Goal: Task Accomplishment & Management: Use online tool/utility

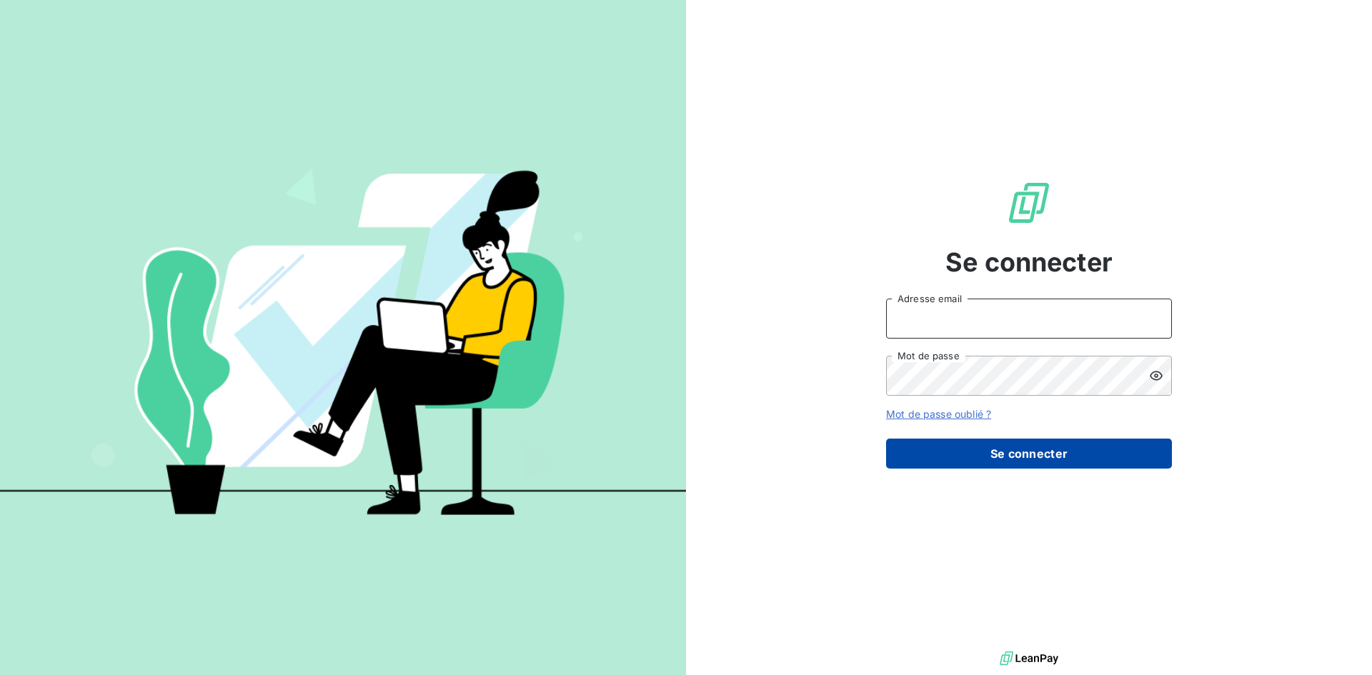
type input "[PERSON_NAME][EMAIL_ADDRESS][PERSON_NAME][DOMAIN_NAME]"
click at [1057, 459] on button "Se connecter" at bounding box center [1029, 454] width 286 height 30
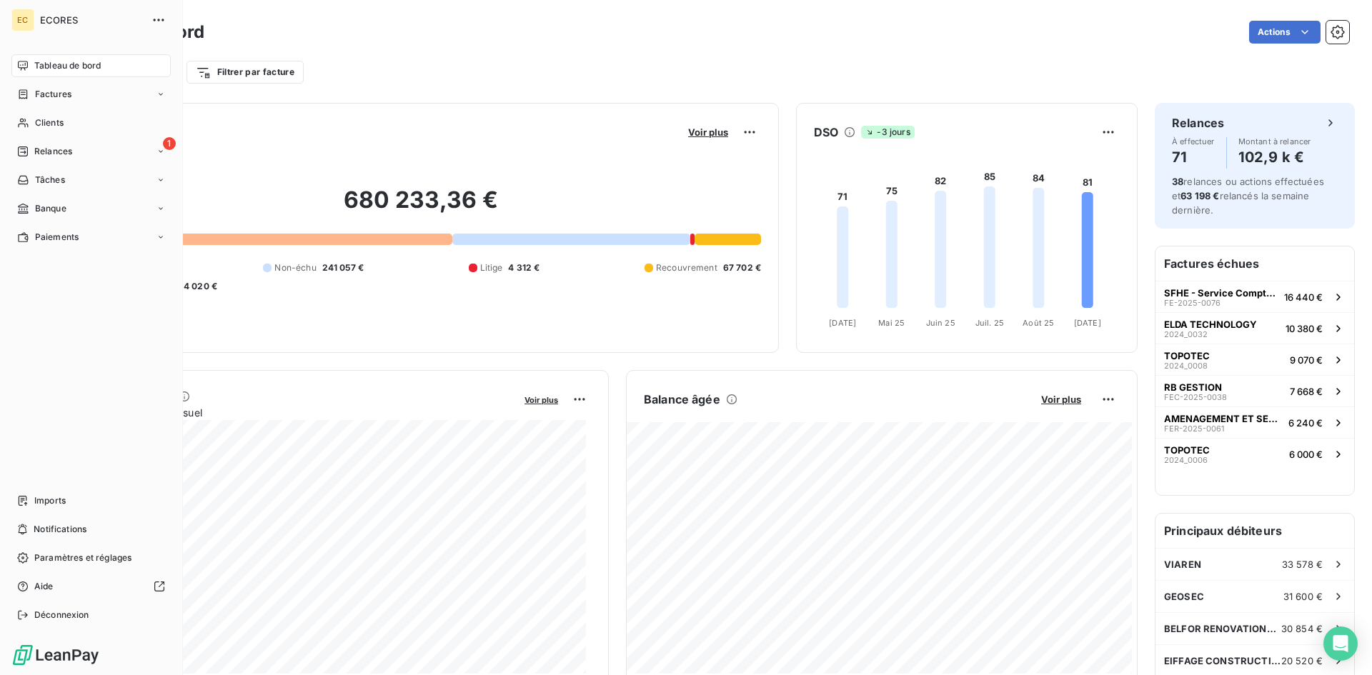
drag, startPoint x: 54, startPoint y: 98, endPoint x: 256, endPoint y: 108, distance: 201.7
click at [54, 97] on span "Factures" at bounding box center [53, 94] width 36 height 13
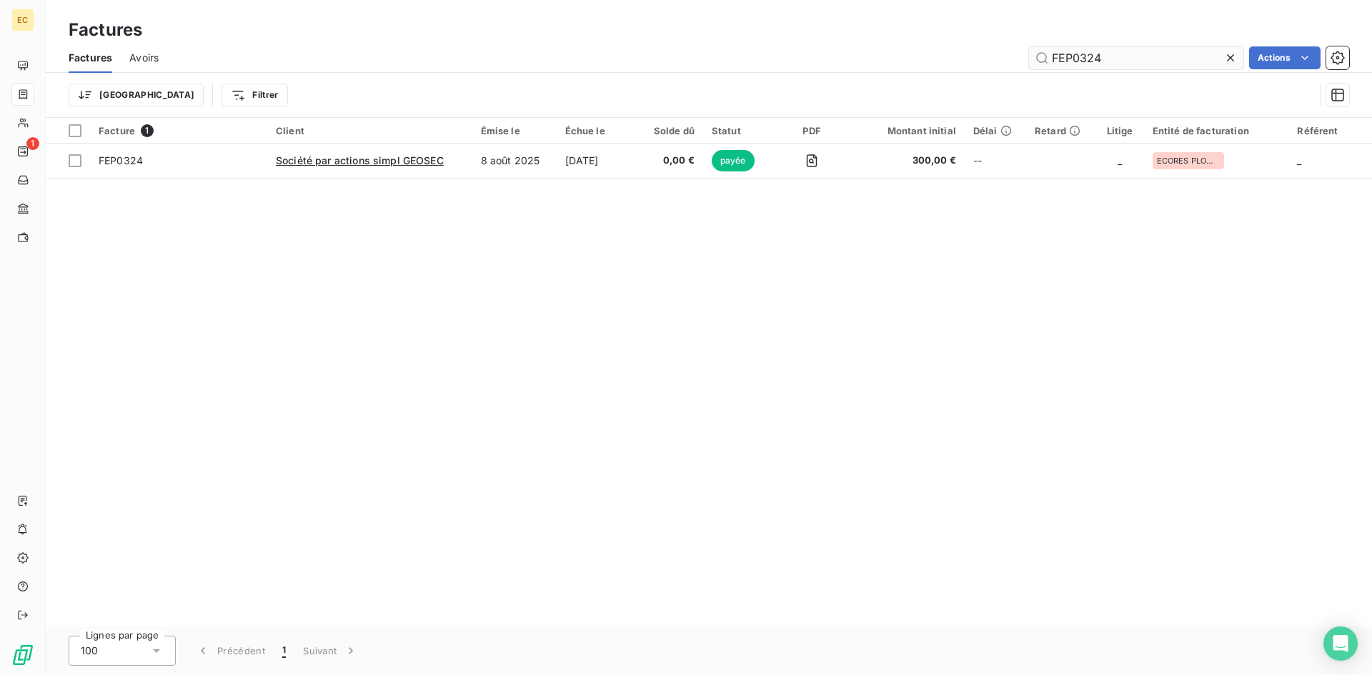
drag, startPoint x: 1112, startPoint y: 56, endPoint x: 1065, endPoint y: 61, distance: 47.3
click at [1065, 61] on input "FEP0324" at bounding box center [1136, 57] width 214 height 23
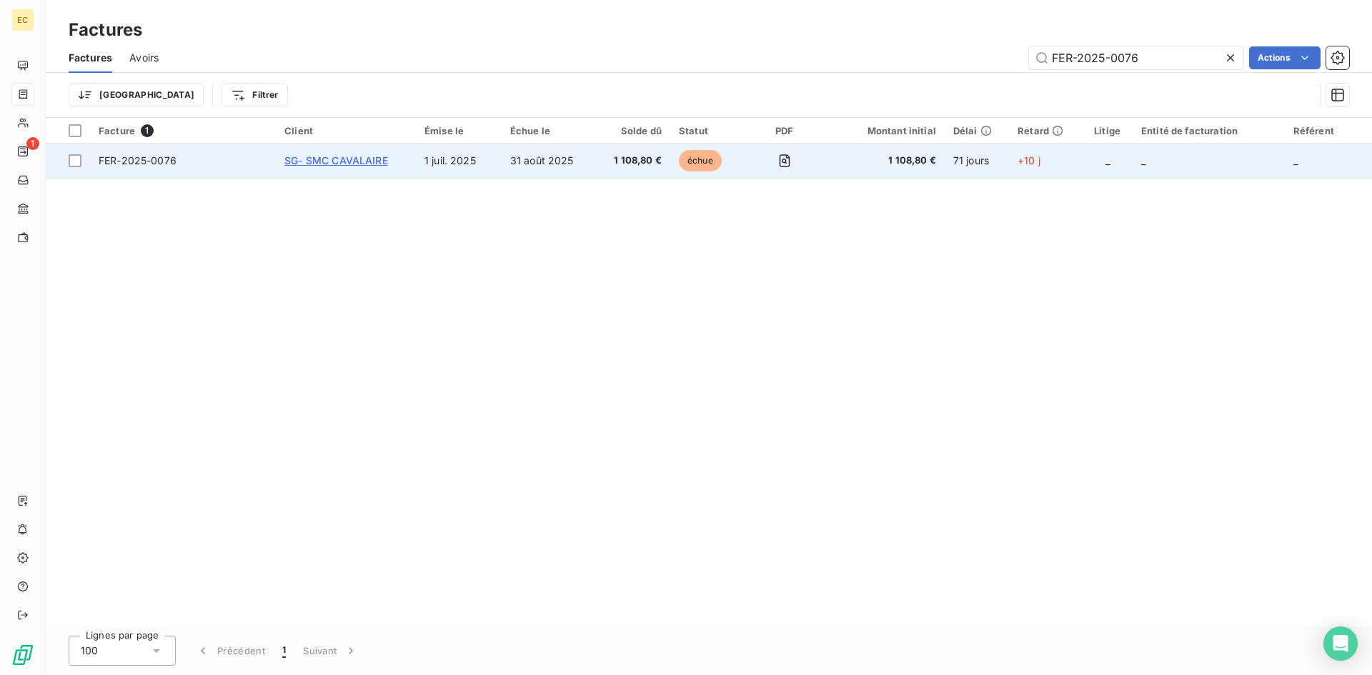
type input "FER-2025-0076"
click at [294, 165] on span "SG- SMC CAVALAIRE" at bounding box center [336, 160] width 104 height 12
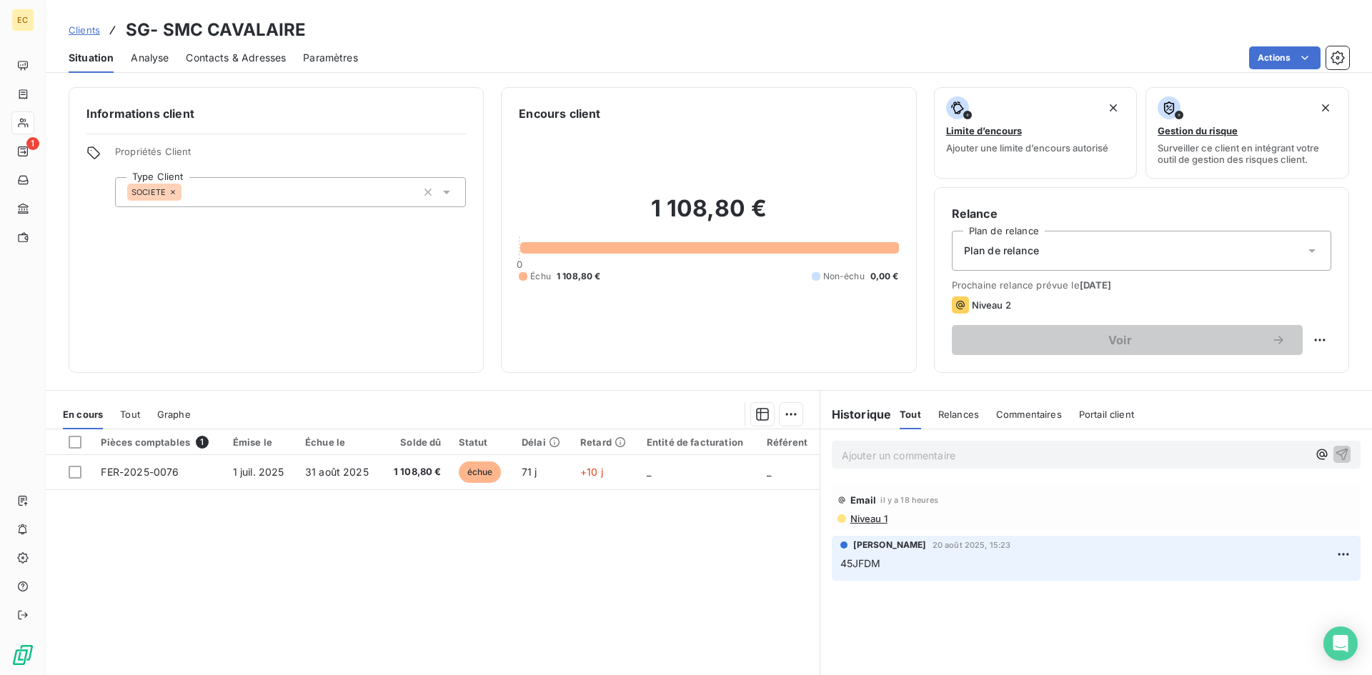
click at [893, 459] on p "Ajouter un commentaire ﻿" at bounding box center [1074, 455] width 466 height 18
click at [841, 456] on p "Ajouter un commentaire ﻿" at bounding box center [1074, 455] width 466 height 18
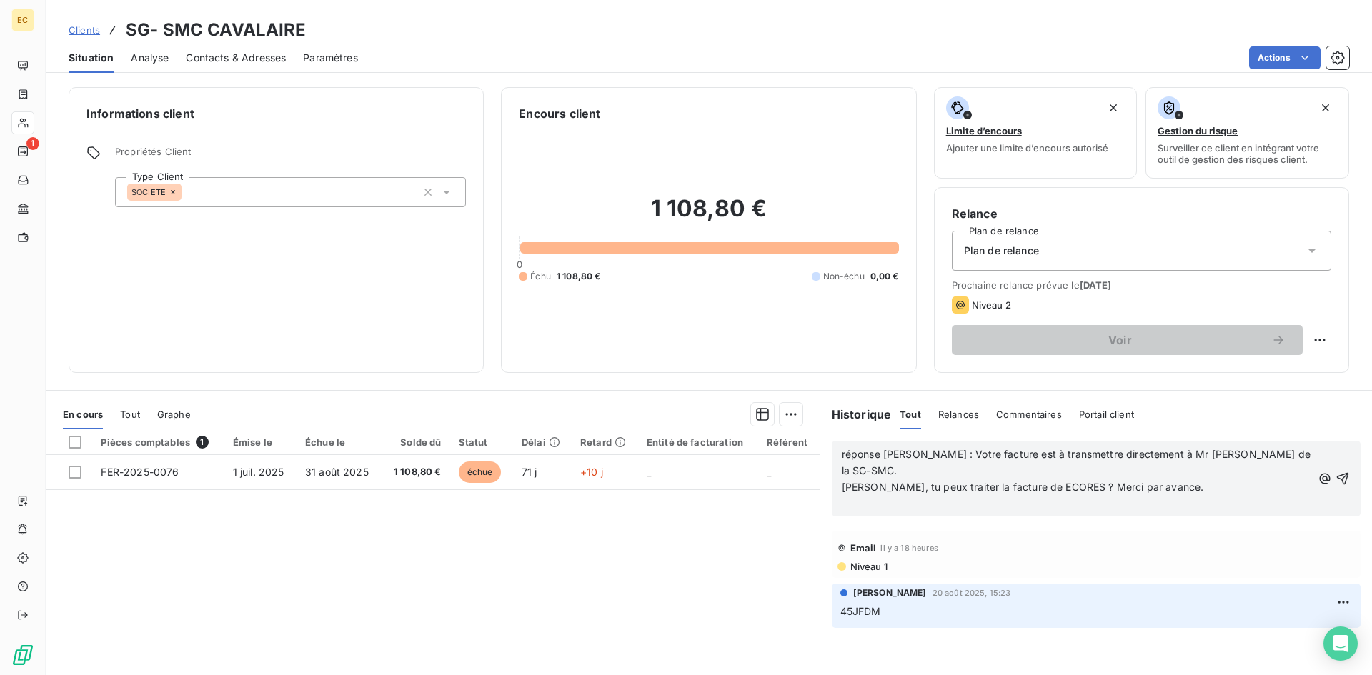
click at [1187, 479] on p "[PERSON_NAME], tu peux traiter la facture de ECORES ? Merci par avance." at bounding box center [1076, 487] width 470 height 16
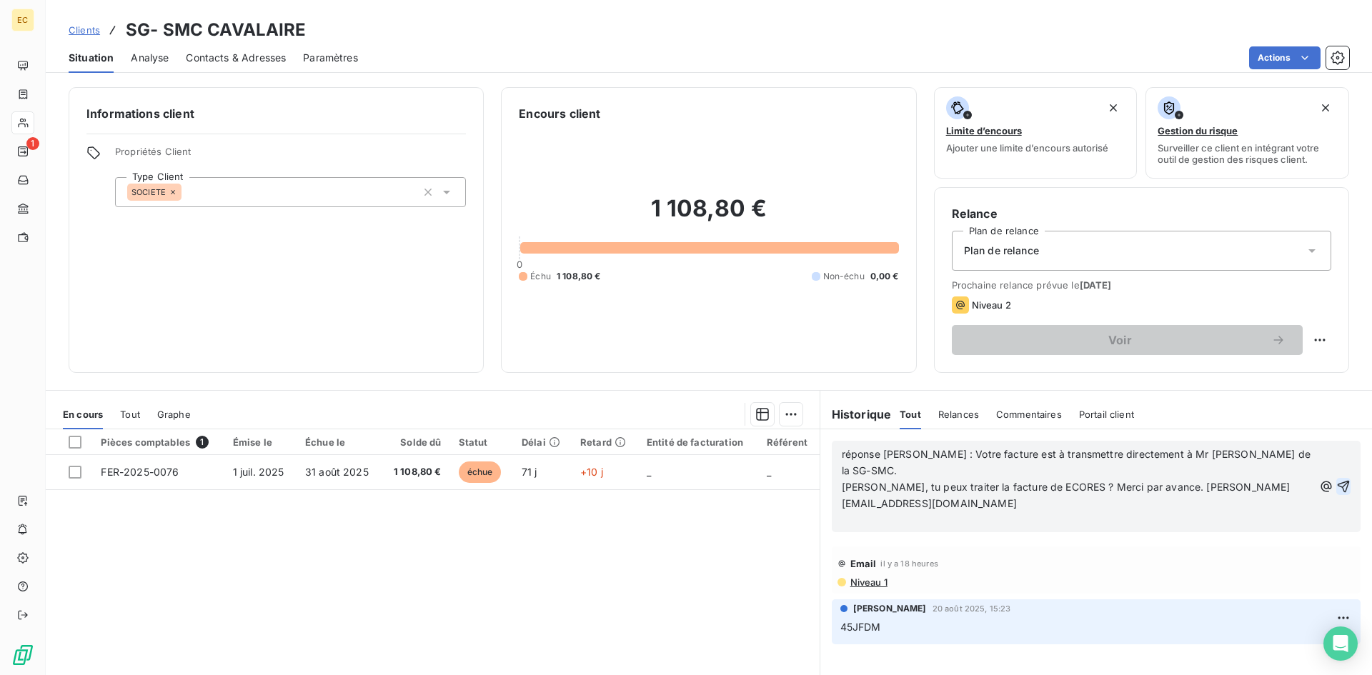
click at [1336, 479] on icon "button" at bounding box center [1343, 486] width 14 height 14
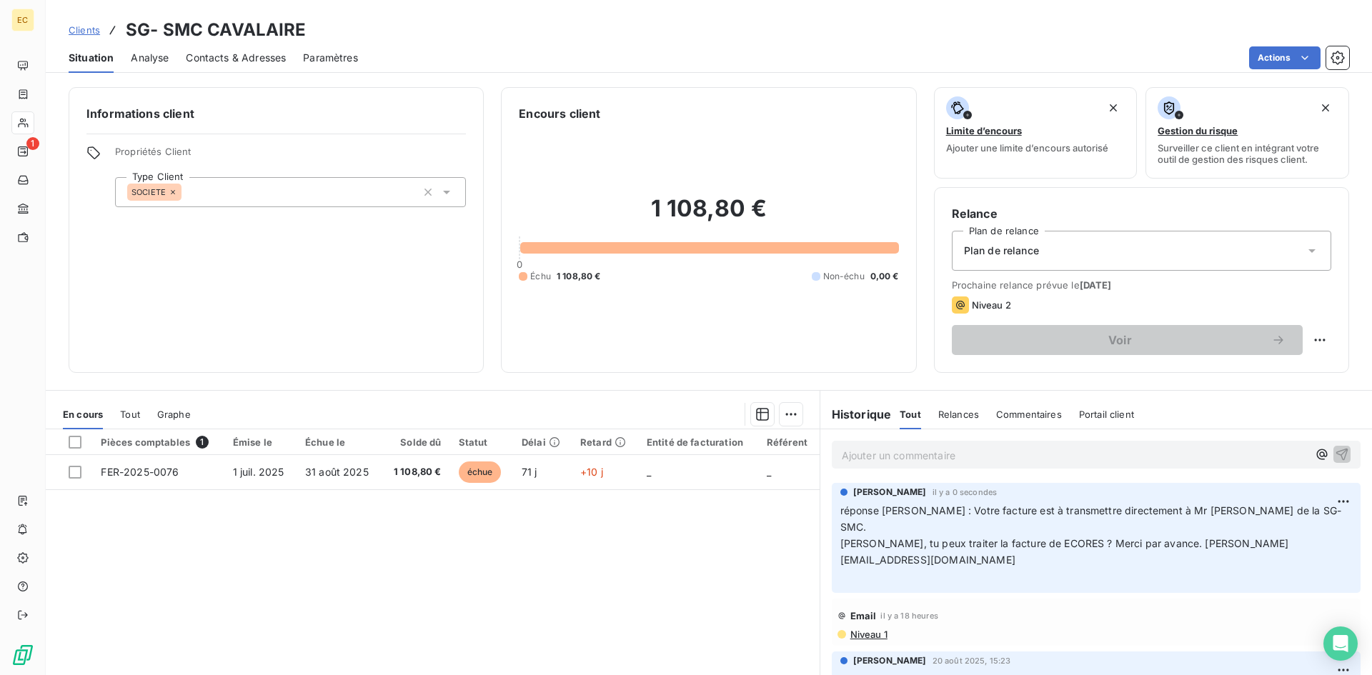
click at [235, 57] on span "Contacts & Adresses" at bounding box center [236, 58] width 100 height 14
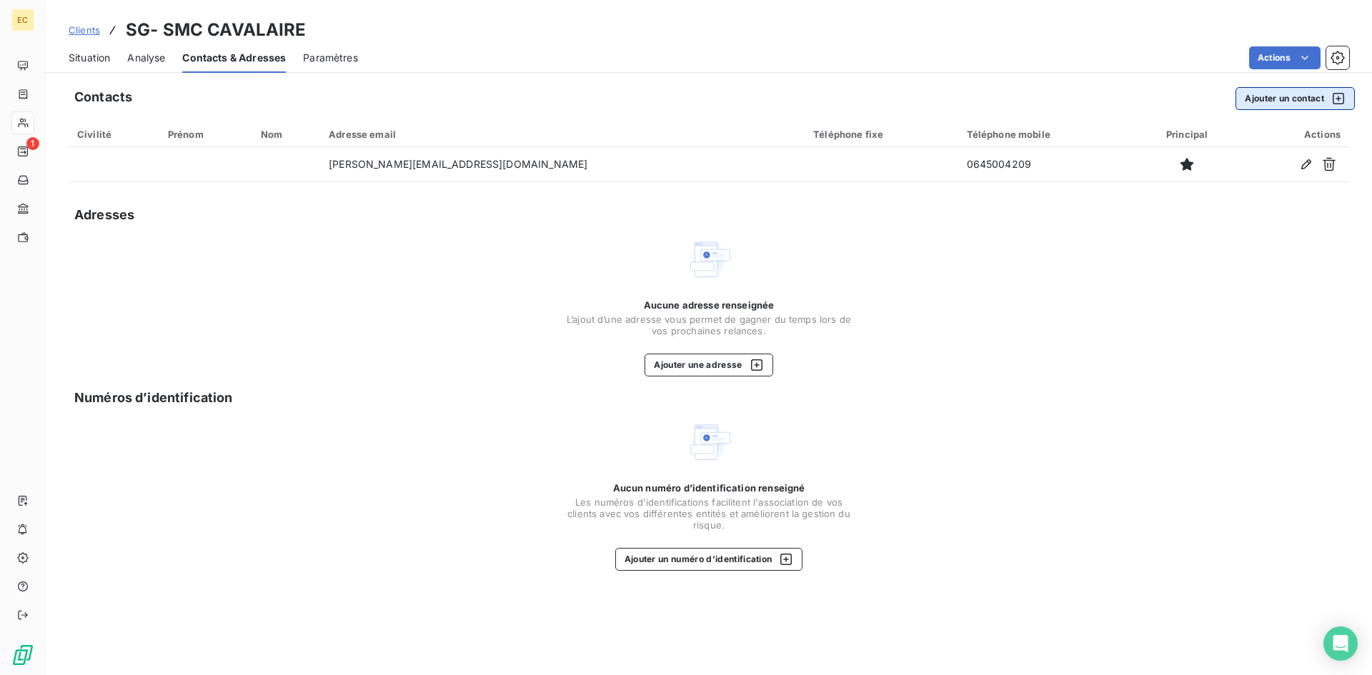
click at [1257, 104] on button "Ajouter un contact" at bounding box center [1294, 98] width 119 height 23
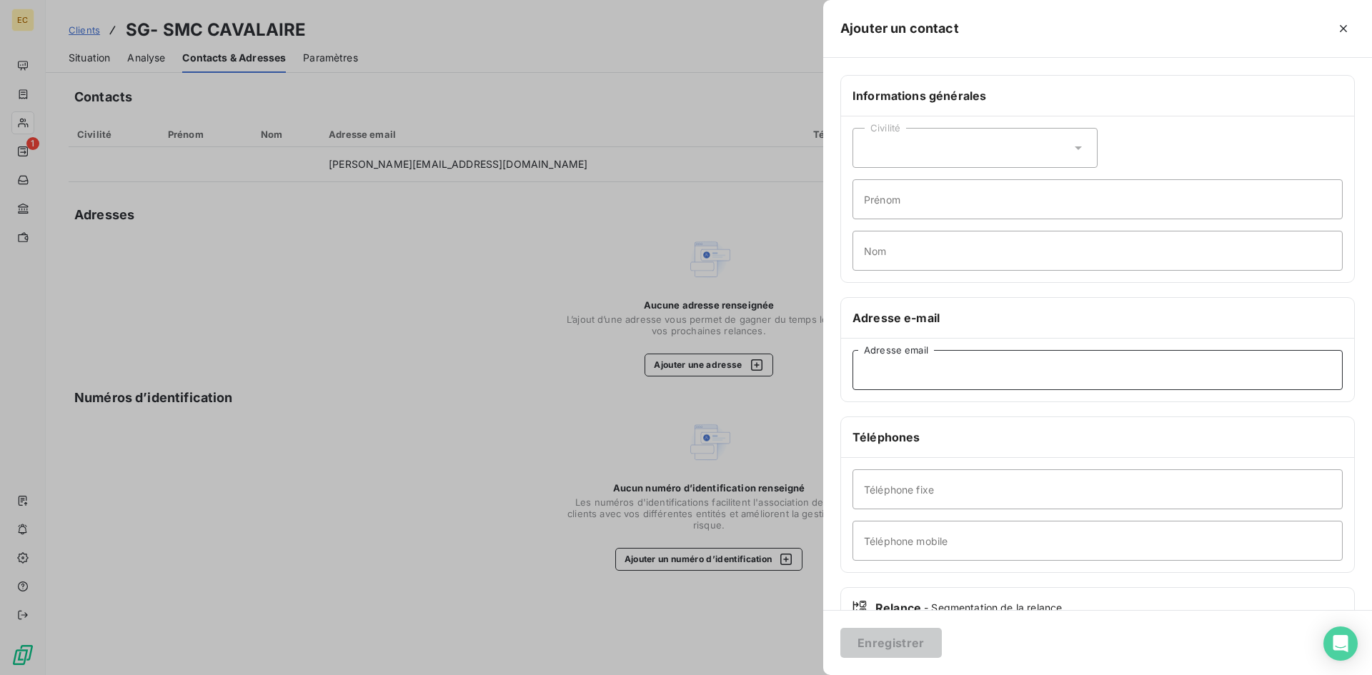
paste input "[PERSON_NAME][EMAIL_ADDRESS][DOMAIN_NAME]"
type input "[PERSON_NAME][EMAIL_ADDRESS][DOMAIN_NAME]"
click at [909, 644] on button "Enregistrer" at bounding box center [890, 643] width 101 height 30
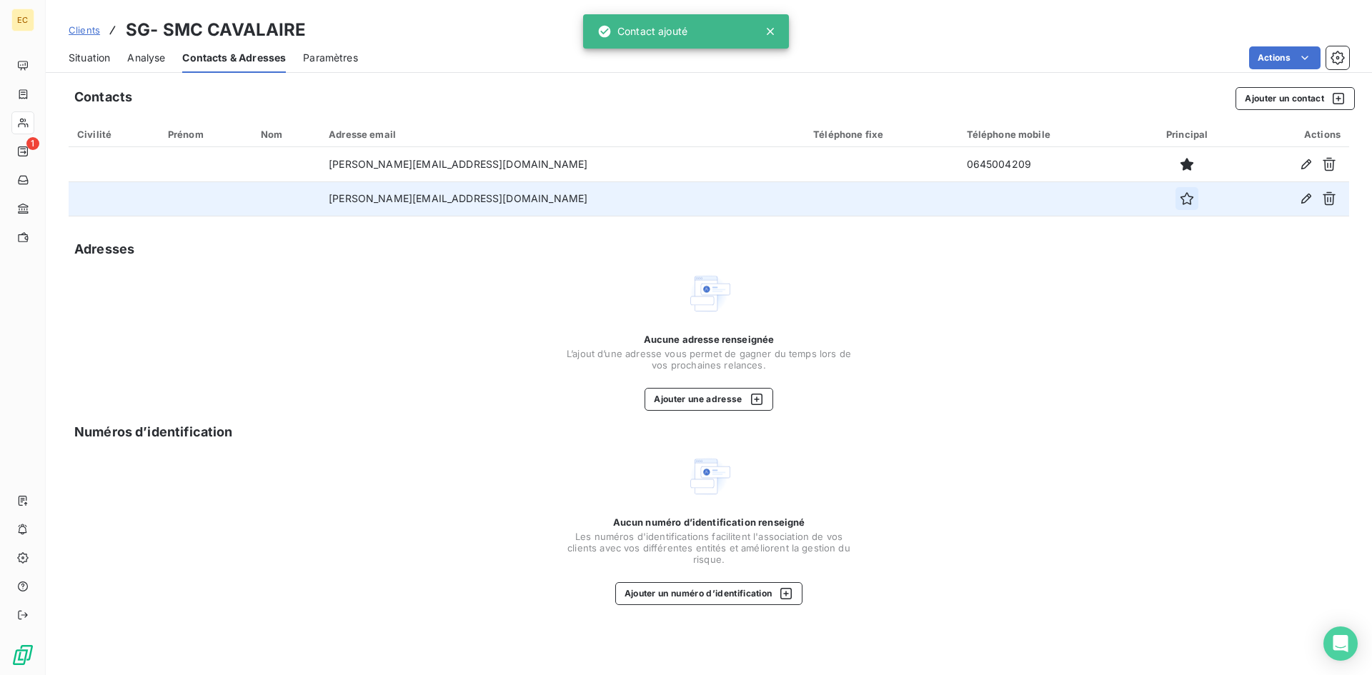
click at [1179, 201] on icon "button" at bounding box center [1186, 198] width 14 height 14
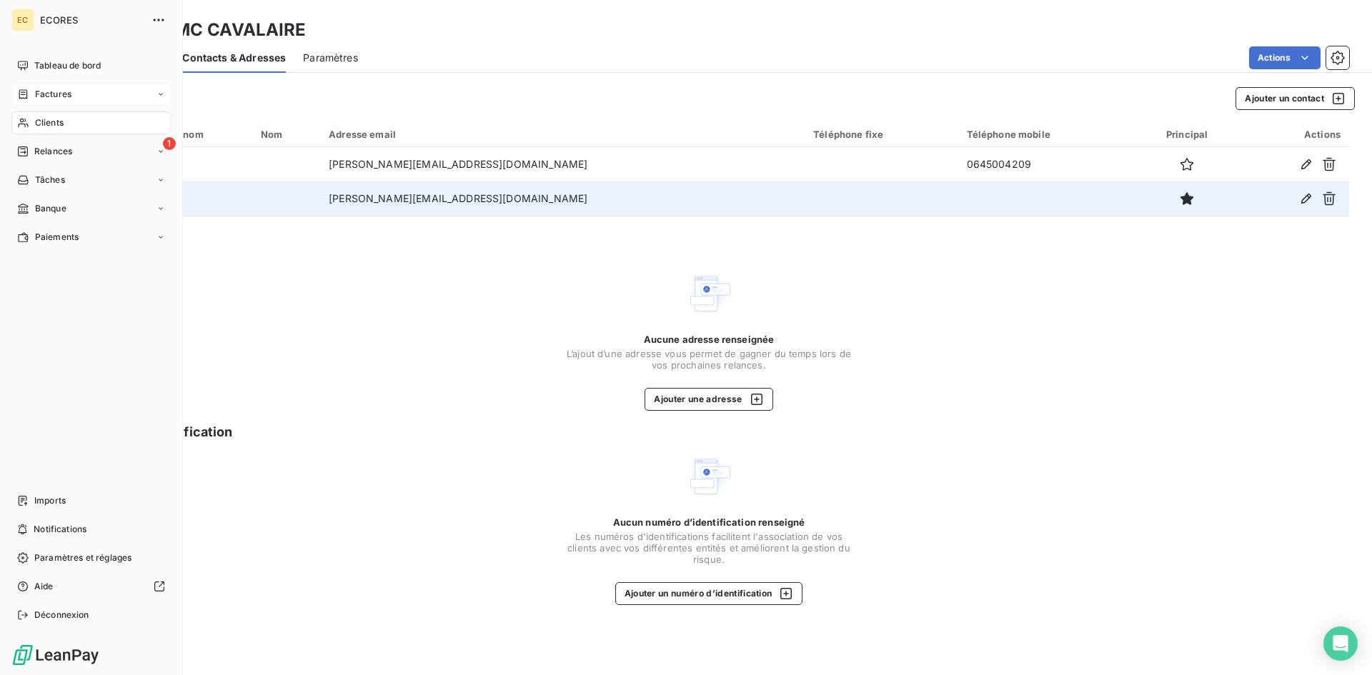
click at [91, 91] on div "Factures" at bounding box center [90, 94] width 159 height 23
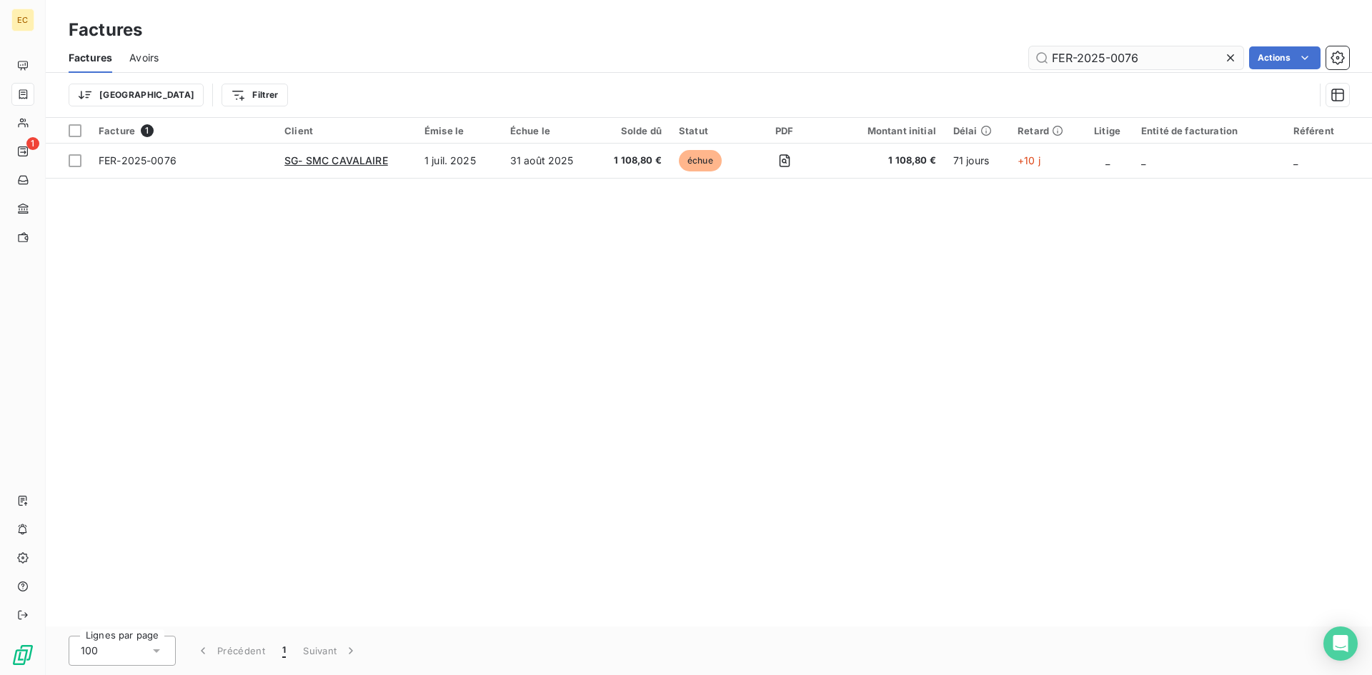
drag, startPoint x: 1164, startPoint y: 51, endPoint x: 1117, endPoint y: 56, distance: 47.3
click at [1117, 56] on input "FER-2025-0076" at bounding box center [1136, 57] width 214 height 23
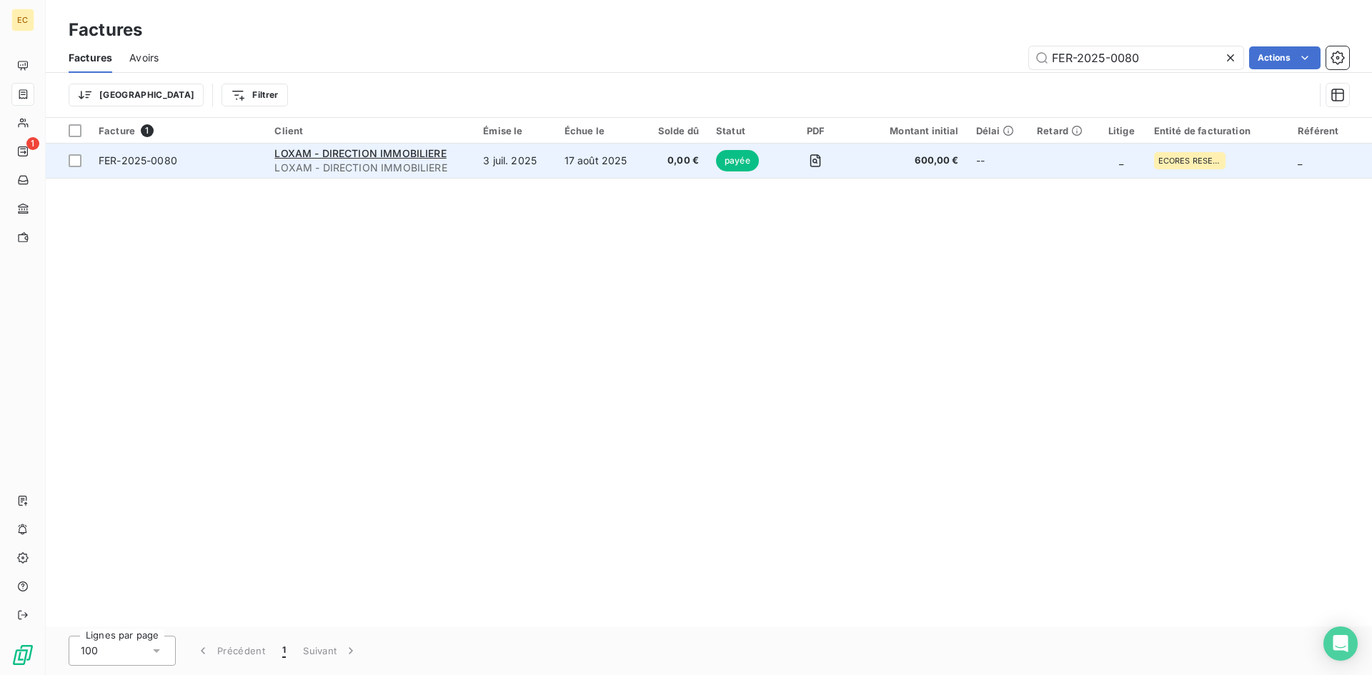
type input "FER-2025-0080"
click at [373, 161] on span "LOXAM - DIRECTION IMMOBILIERE" at bounding box center [369, 168] width 191 height 14
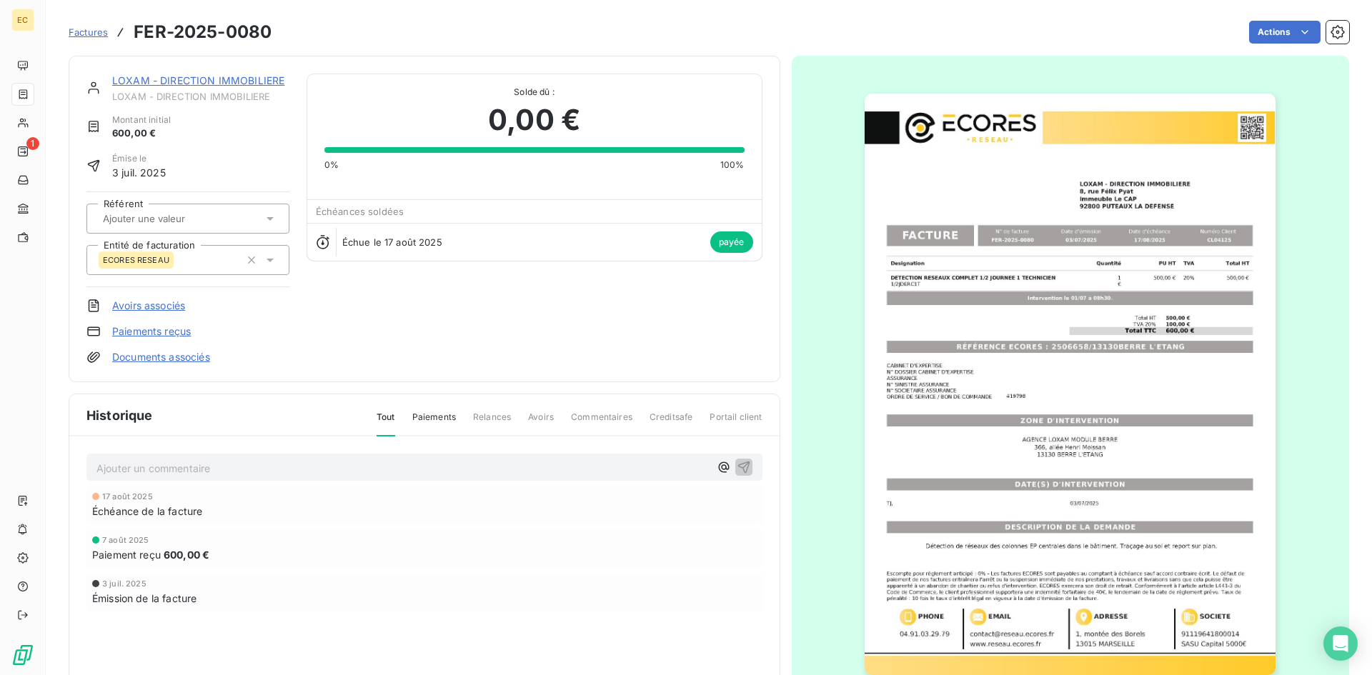
click at [88, 31] on span "Factures" at bounding box center [88, 31] width 39 height 11
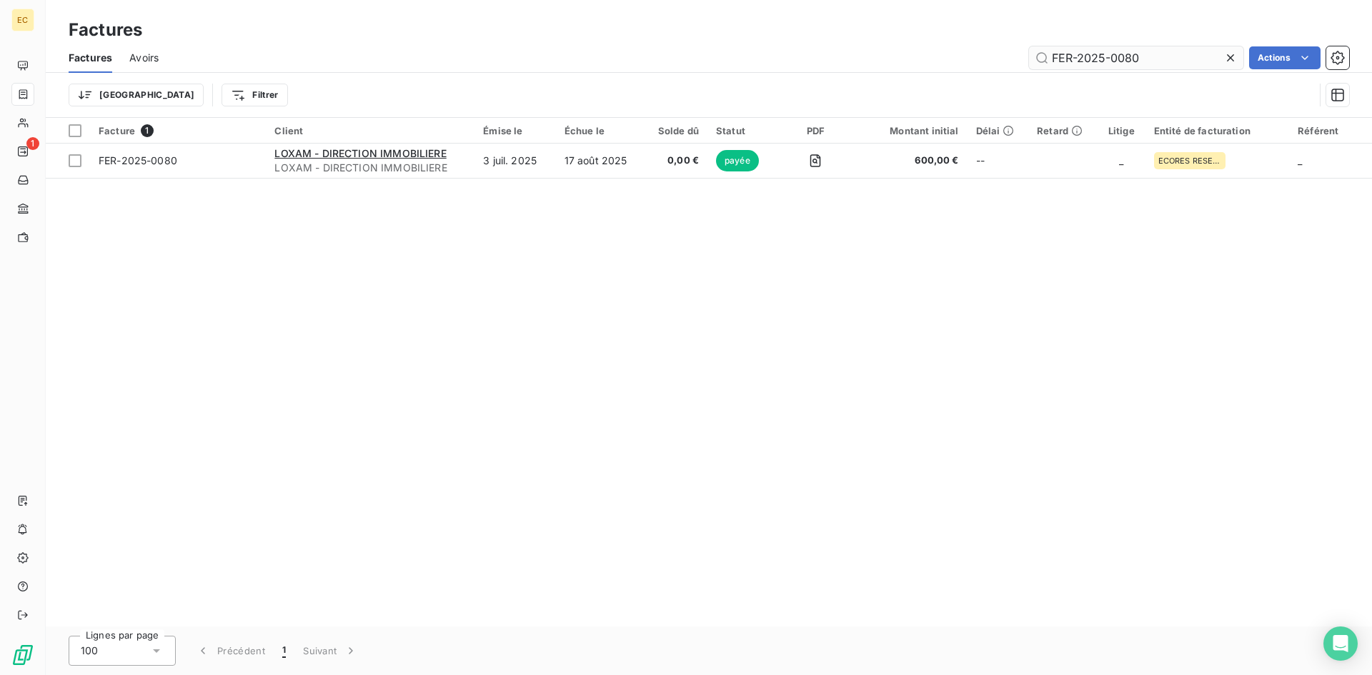
drag, startPoint x: 1147, startPoint y: 59, endPoint x: 1118, endPoint y: 58, distance: 28.6
click at [1118, 58] on input "FER-2025-0080" at bounding box center [1136, 57] width 214 height 23
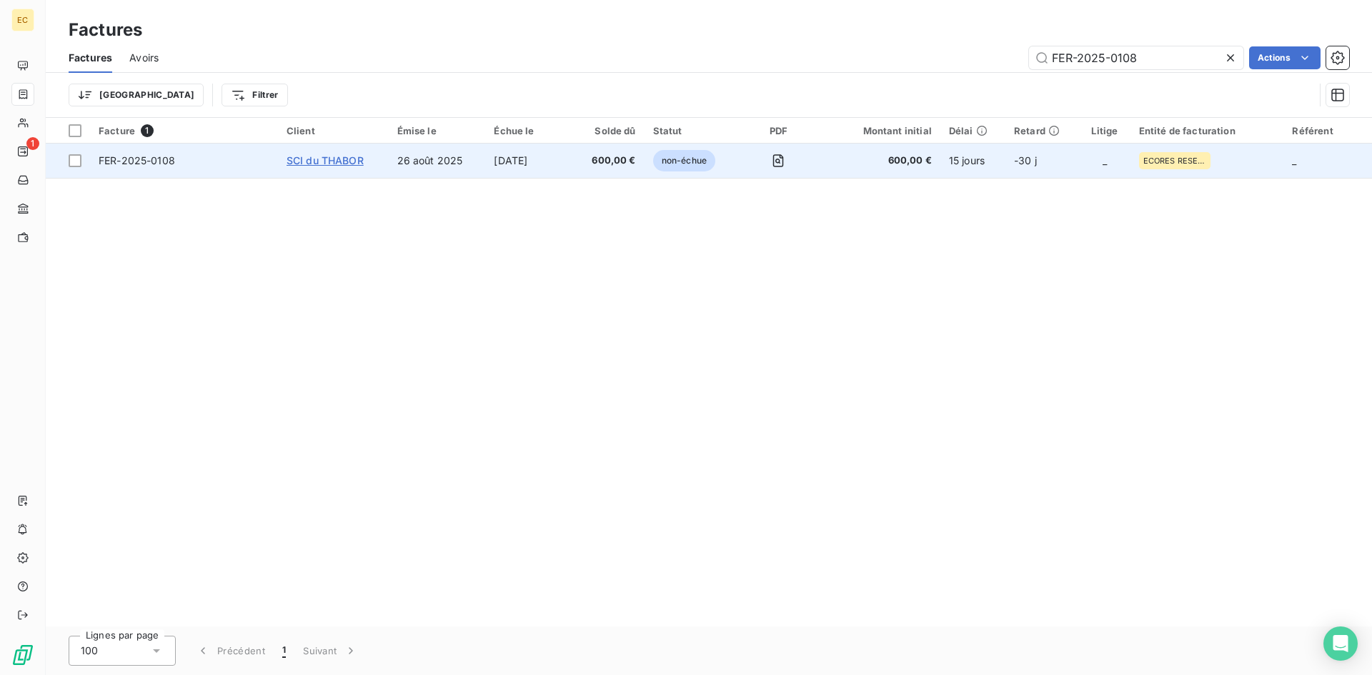
type input "FER-2025-0108"
click at [335, 157] on span "SCI du THABOR" at bounding box center [324, 160] width 77 height 12
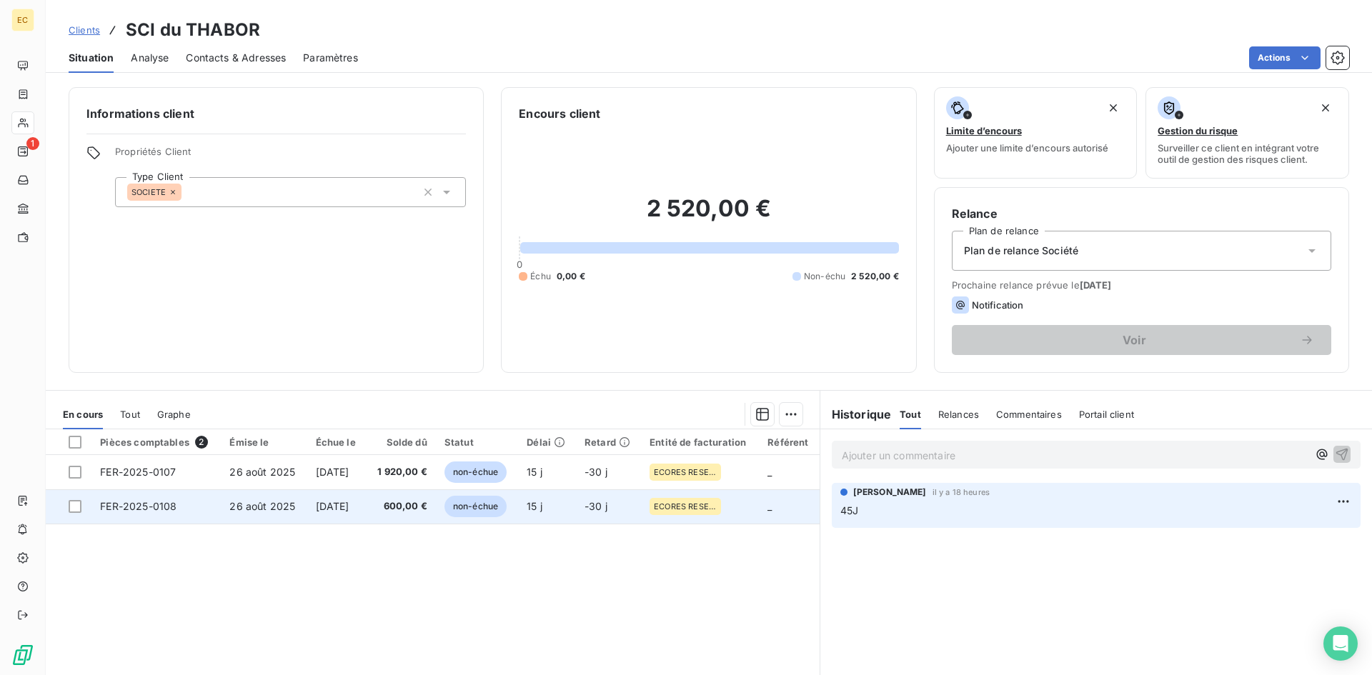
click at [196, 513] on td "FER-2025-0108" at bounding box center [155, 506] width 129 height 34
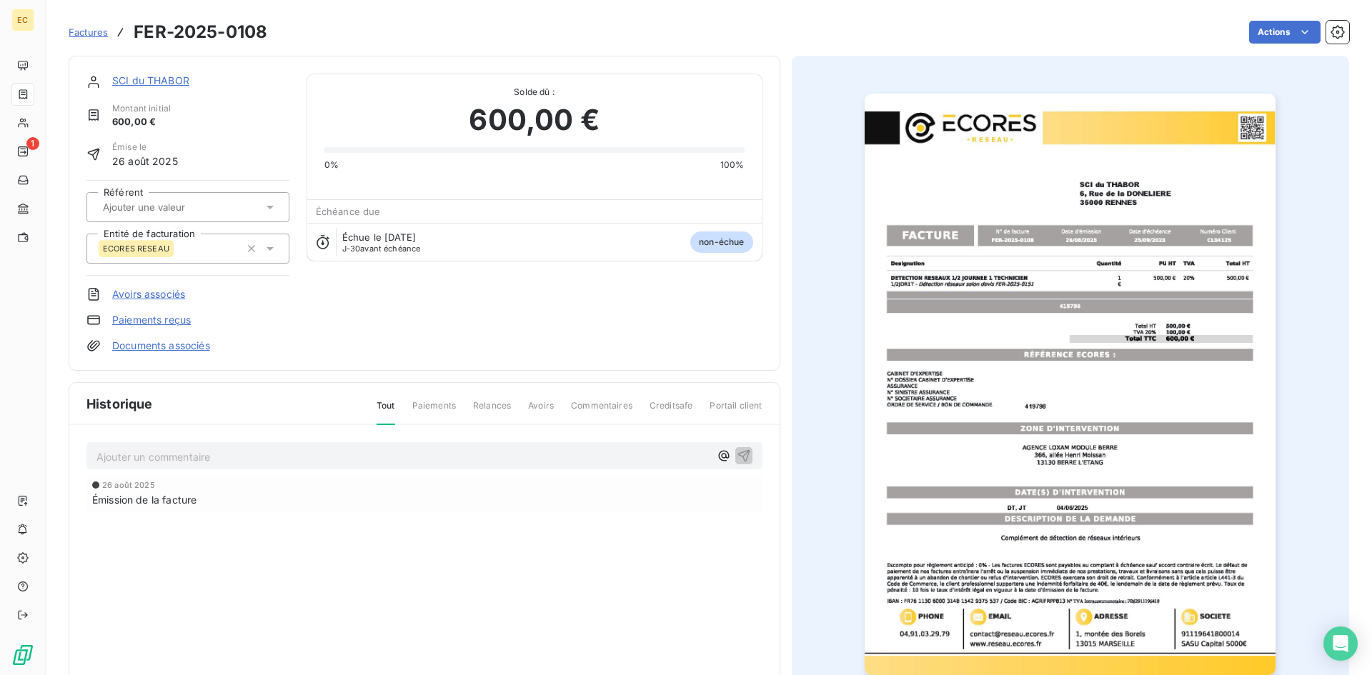
click at [97, 35] on span "Factures" at bounding box center [88, 31] width 39 height 11
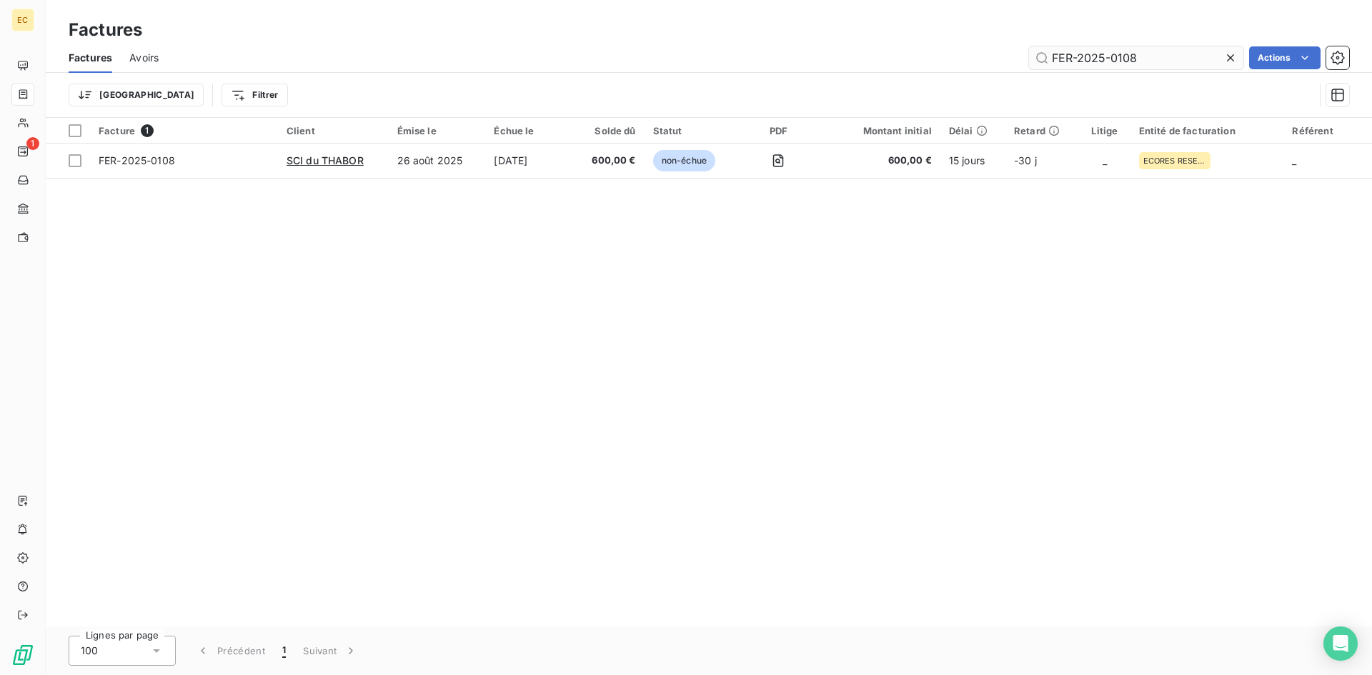
drag, startPoint x: 1141, startPoint y: 55, endPoint x: 1117, endPoint y: 60, distance: 24.1
click at [1117, 60] on input "FER-2025-0108" at bounding box center [1136, 57] width 214 height 23
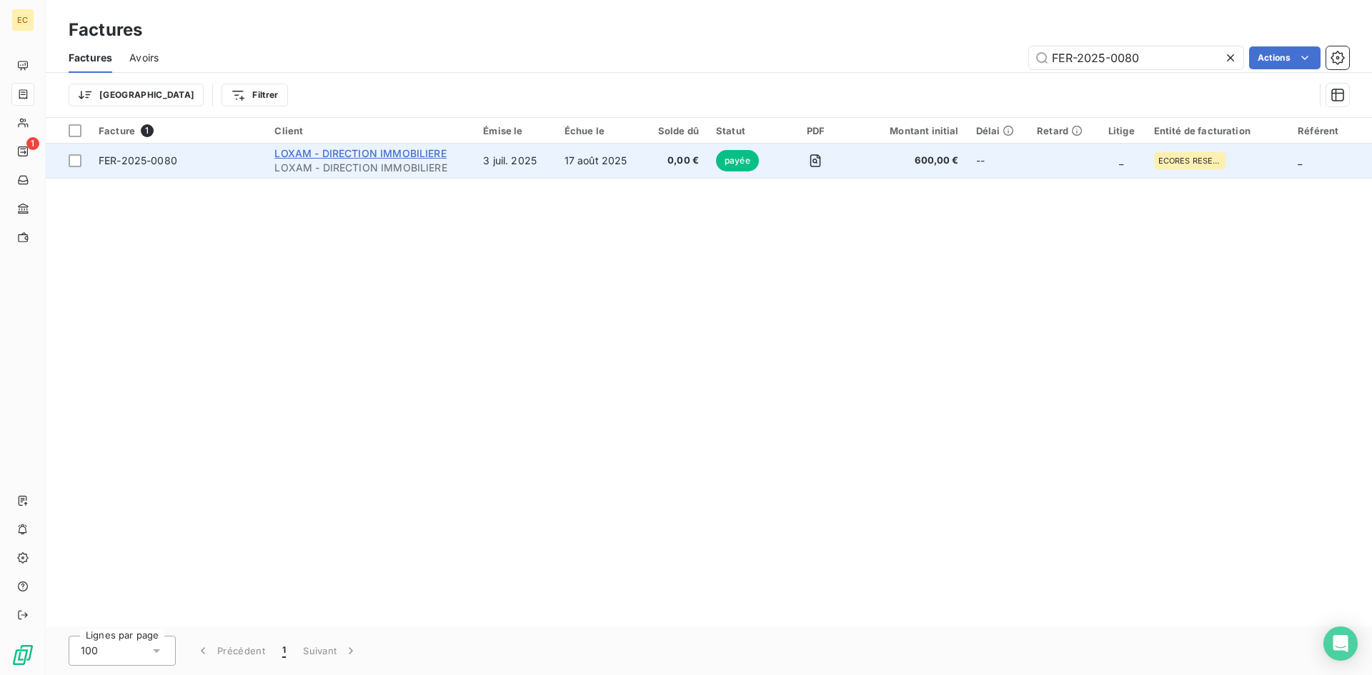
type input "FER-2025-0080"
click at [317, 155] on span "LOXAM - DIRECTION IMMOBILIERE" at bounding box center [359, 153] width 171 height 12
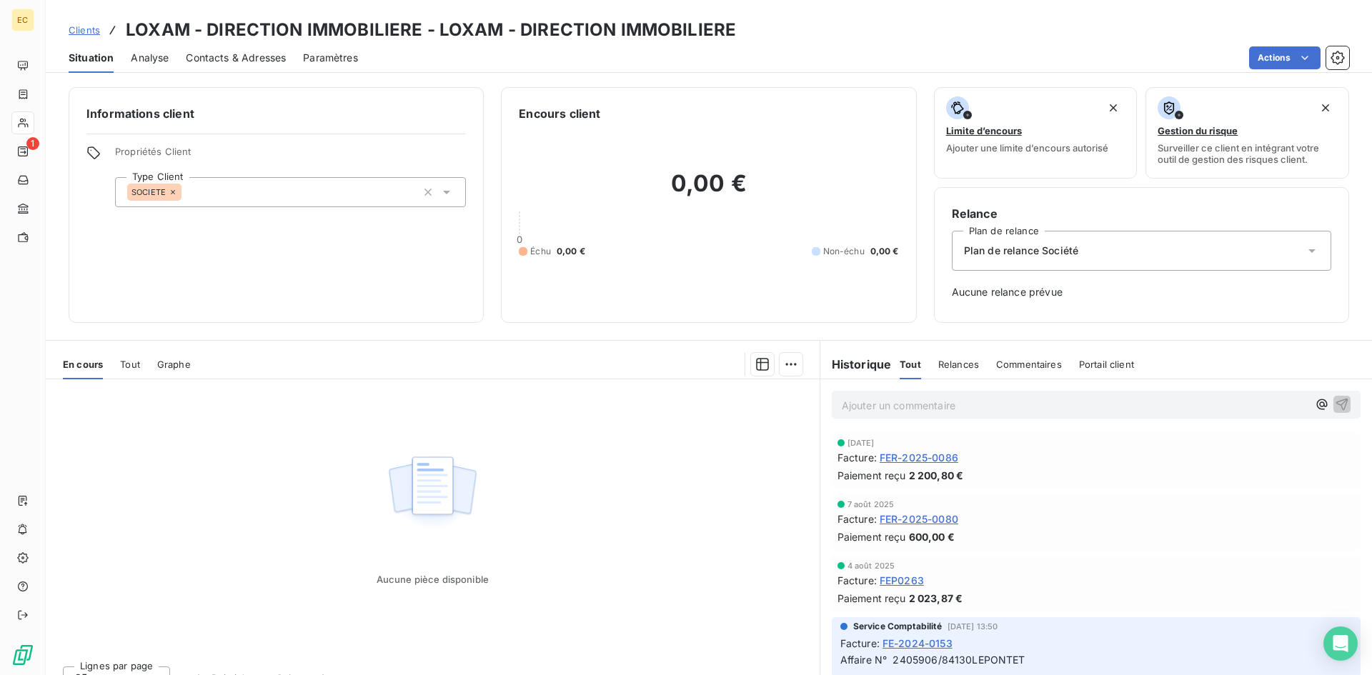
click at [925, 516] on span "FER-2025-0080" at bounding box center [918, 518] width 79 height 15
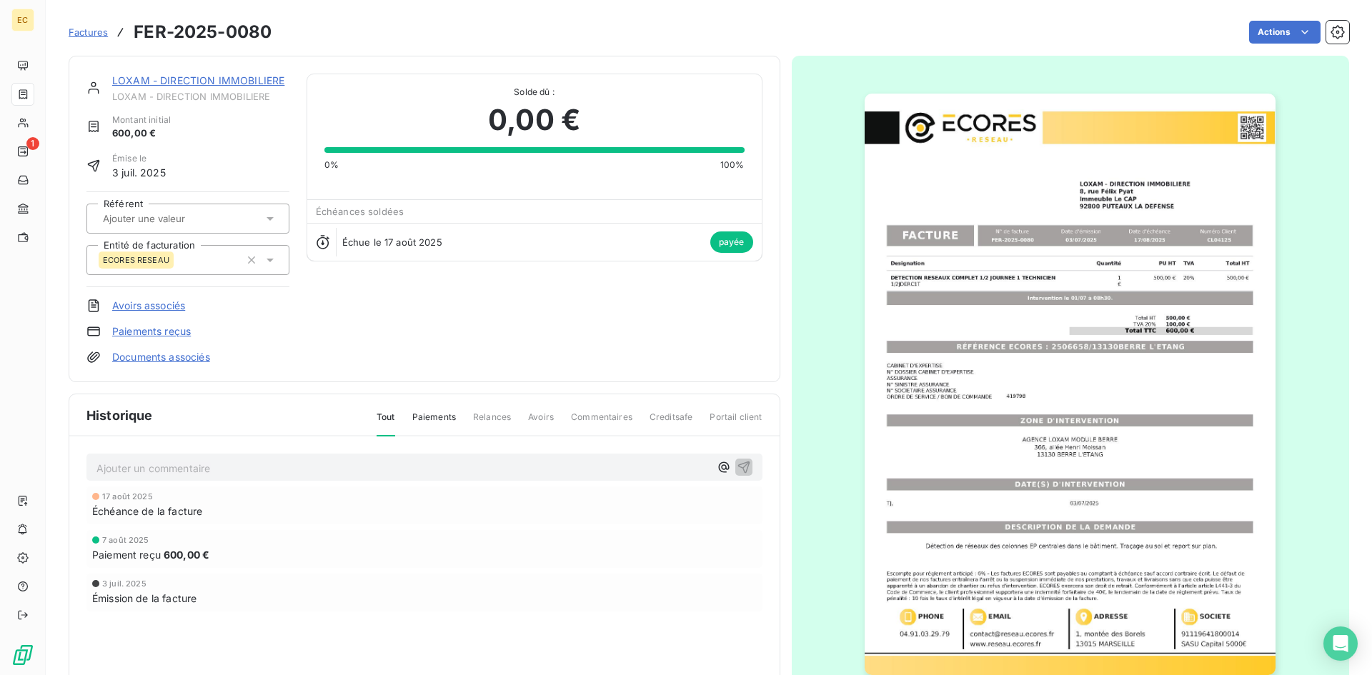
click at [82, 29] on span "Factures" at bounding box center [88, 31] width 39 height 11
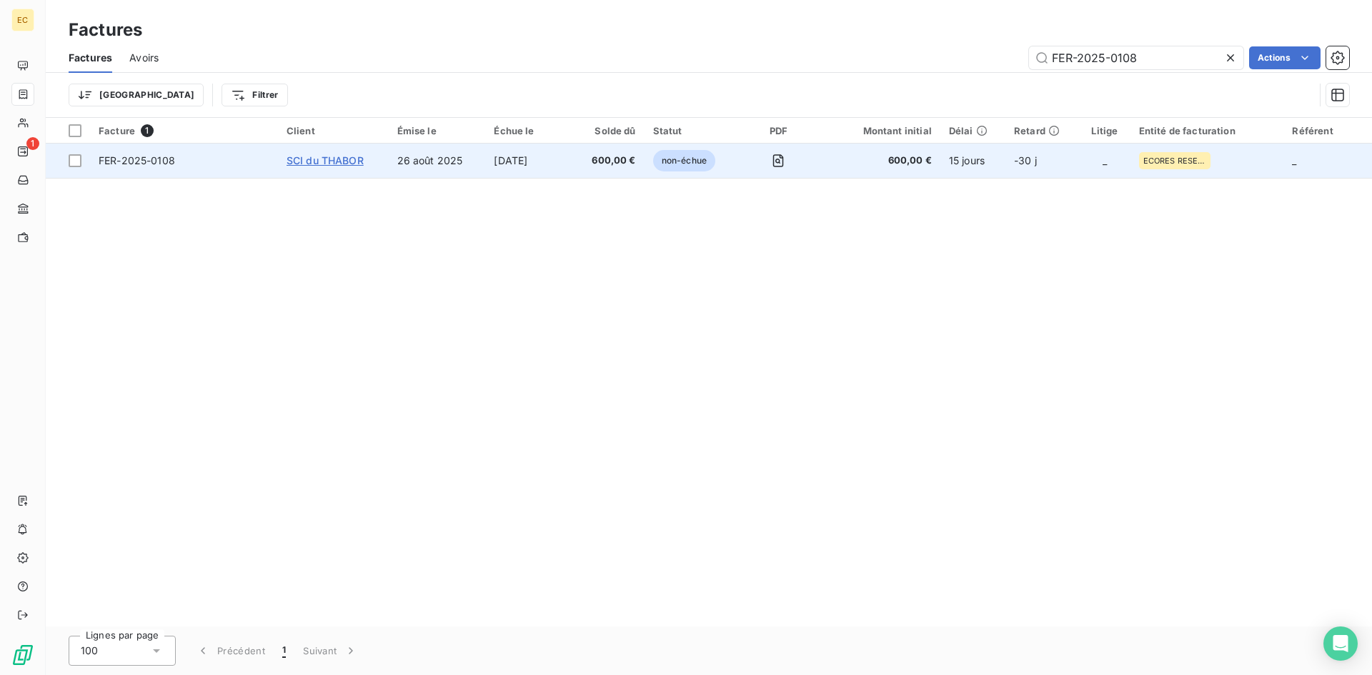
type input "FER-2025-0108"
click at [356, 164] on span "SCI du THABOR" at bounding box center [324, 160] width 77 height 12
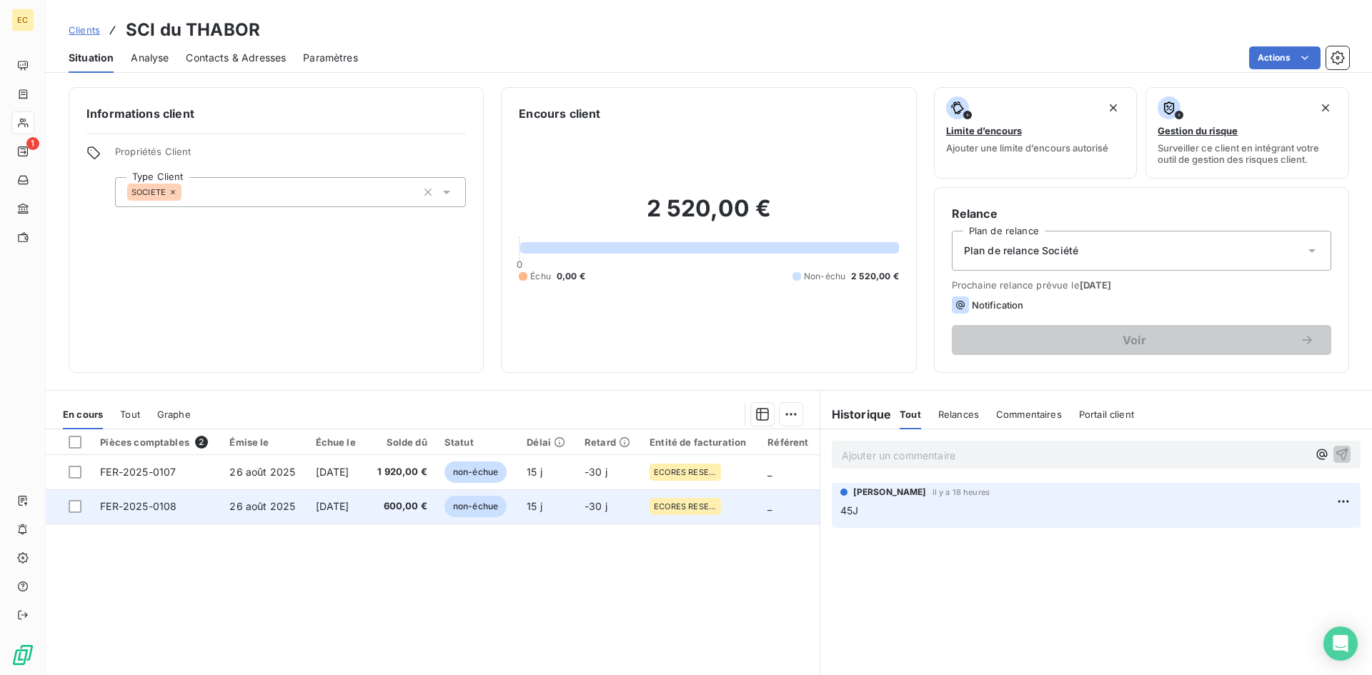
click at [329, 512] on td "[DATE]" at bounding box center [336, 506] width 59 height 34
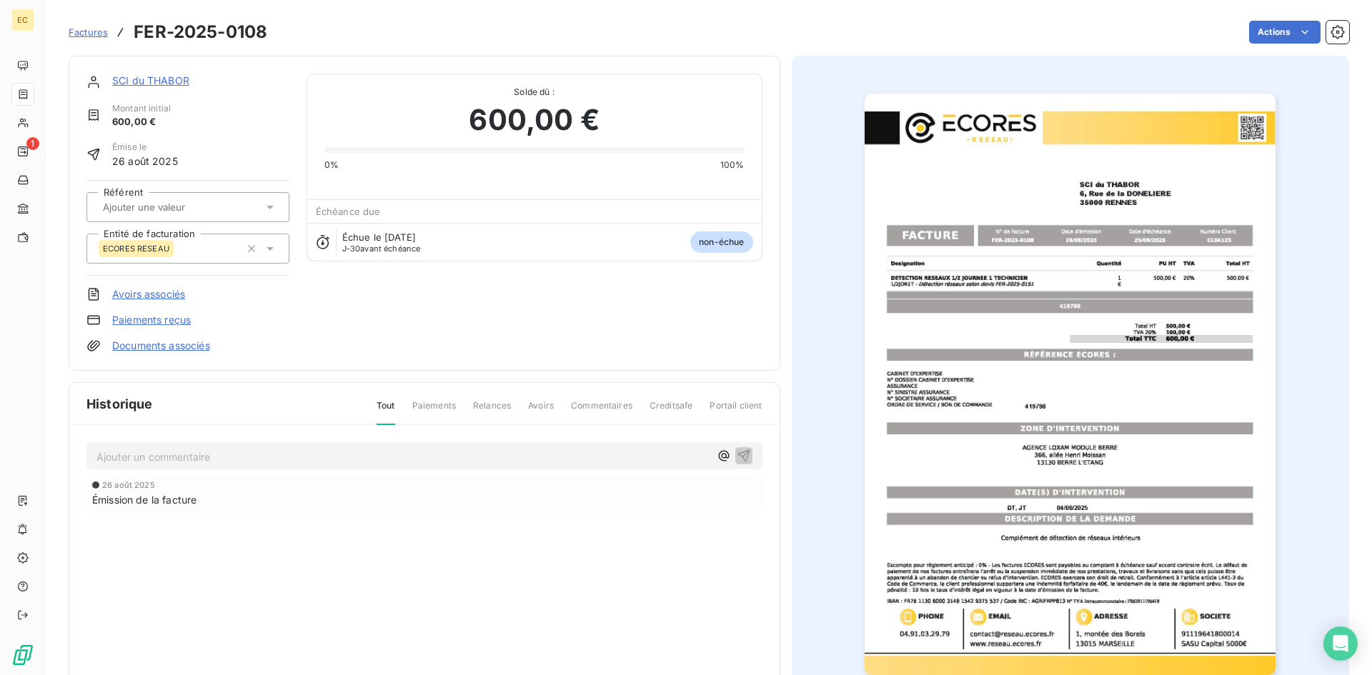
click at [137, 76] on link "SCI du THABOR" at bounding box center [150, 80] width 77 height 12
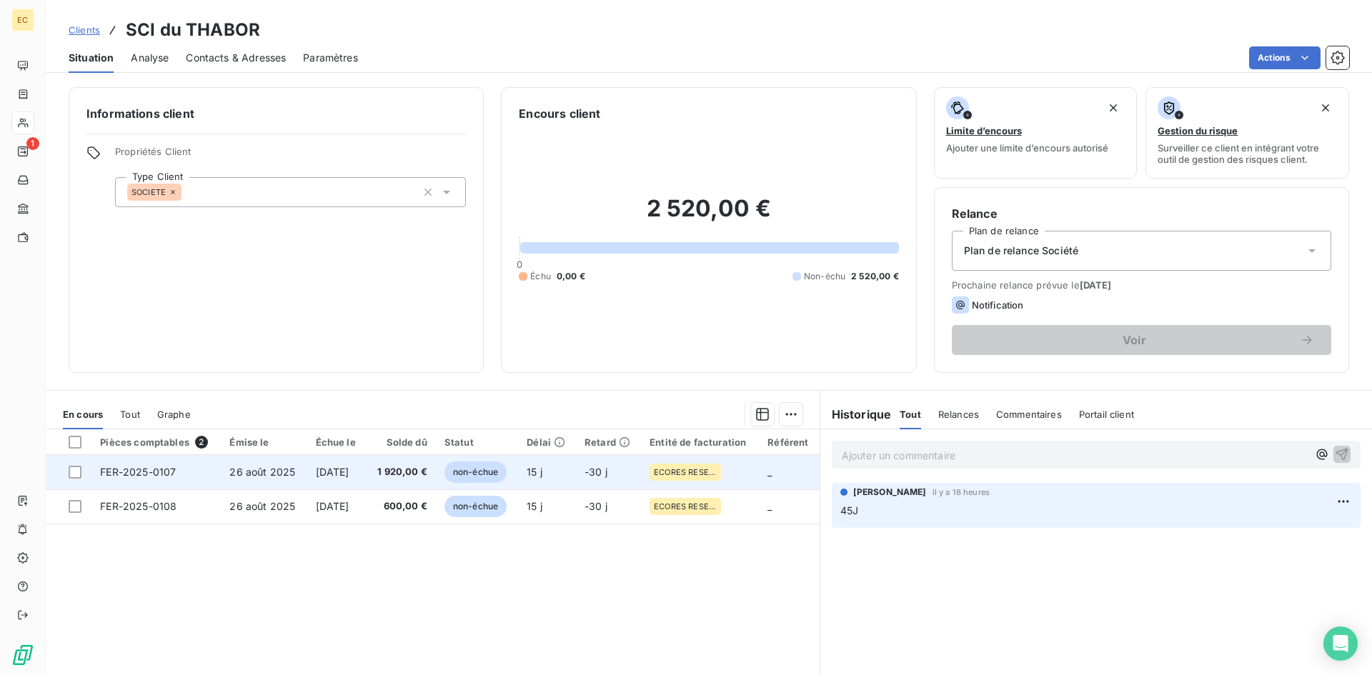
click at [196, 474] on td "FER-2025-0107" at bounding box center [155, 472] width 129 height 34
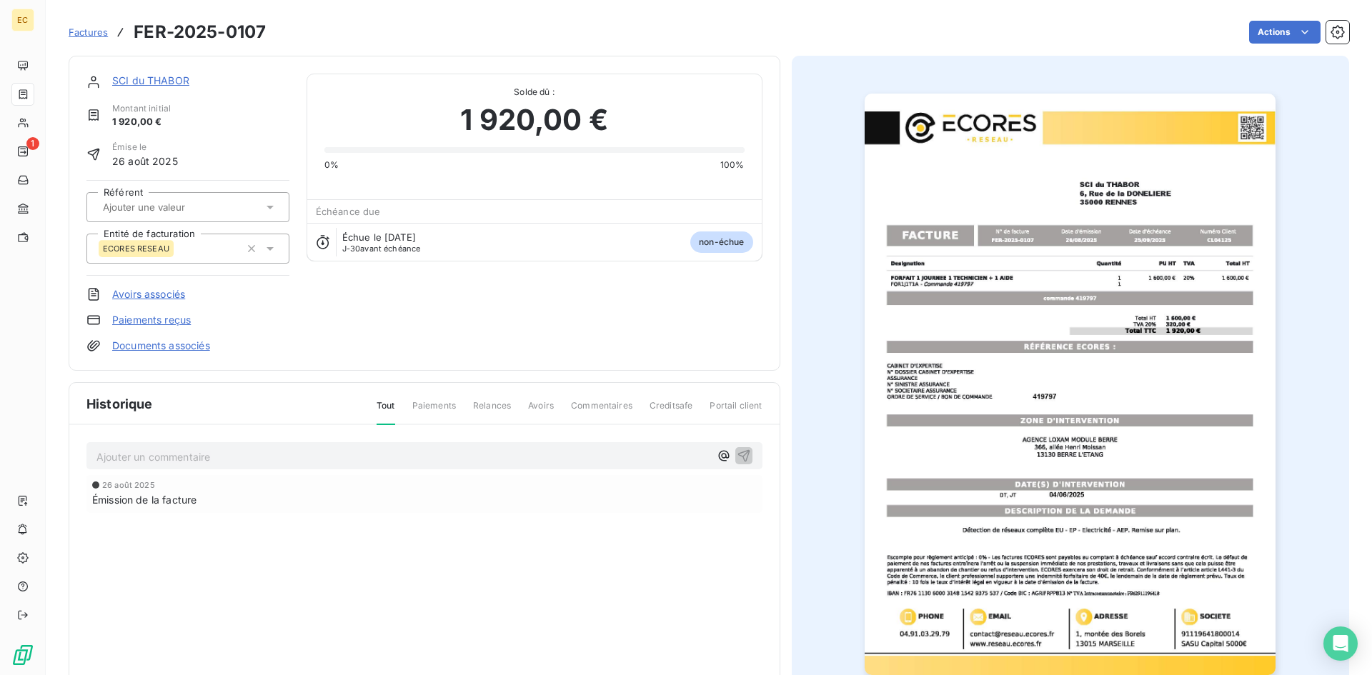
click at [167, 81] on link "SCI du THABOR" at bounding box center [150, 80] width 77 height 12
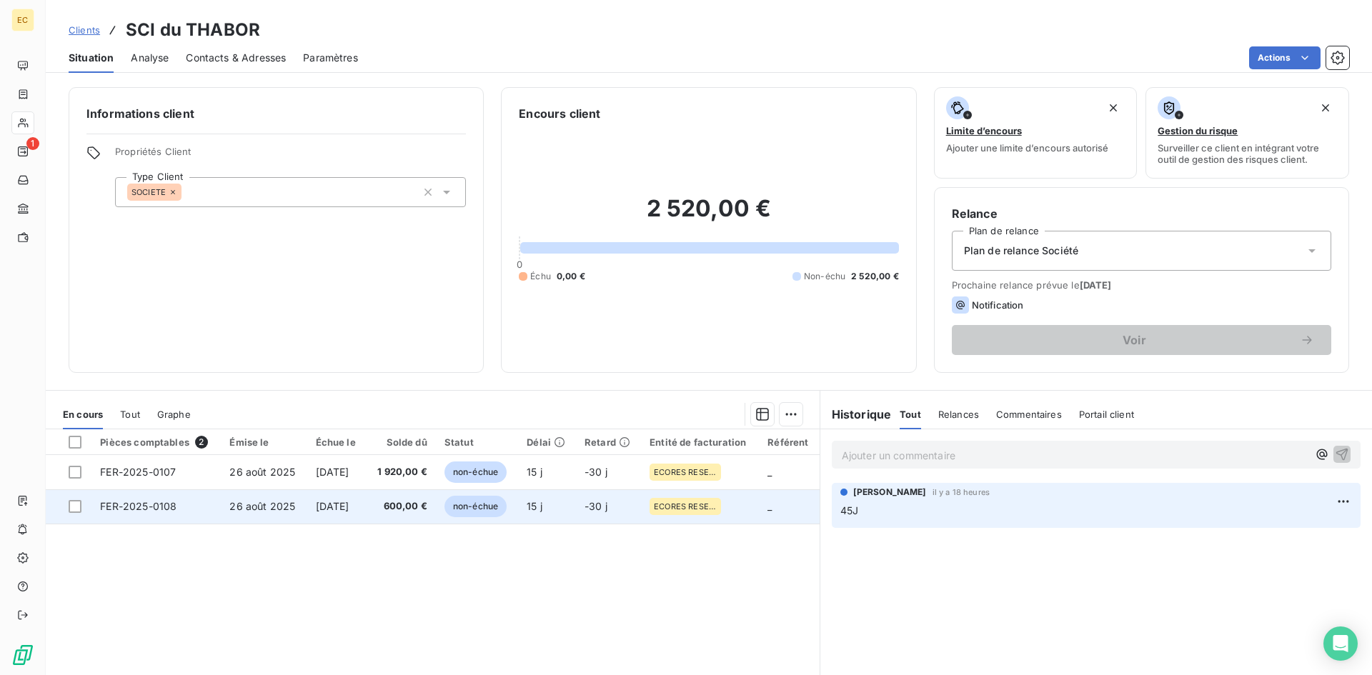
click at [284, 516] on td "26 août 2025" at bounding box center [264, 506] width 86 height 34
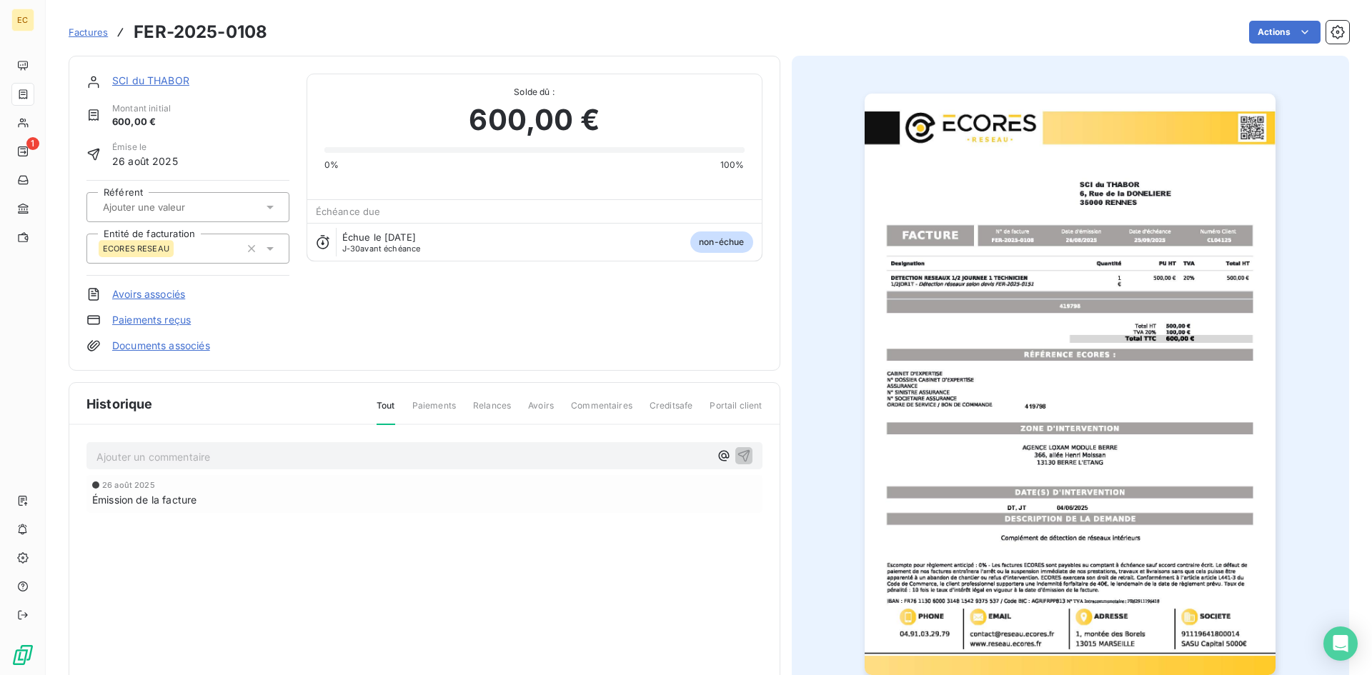
click at [81, 30] on span "Factures" at bounding box center [88, 31] width 39 height 11
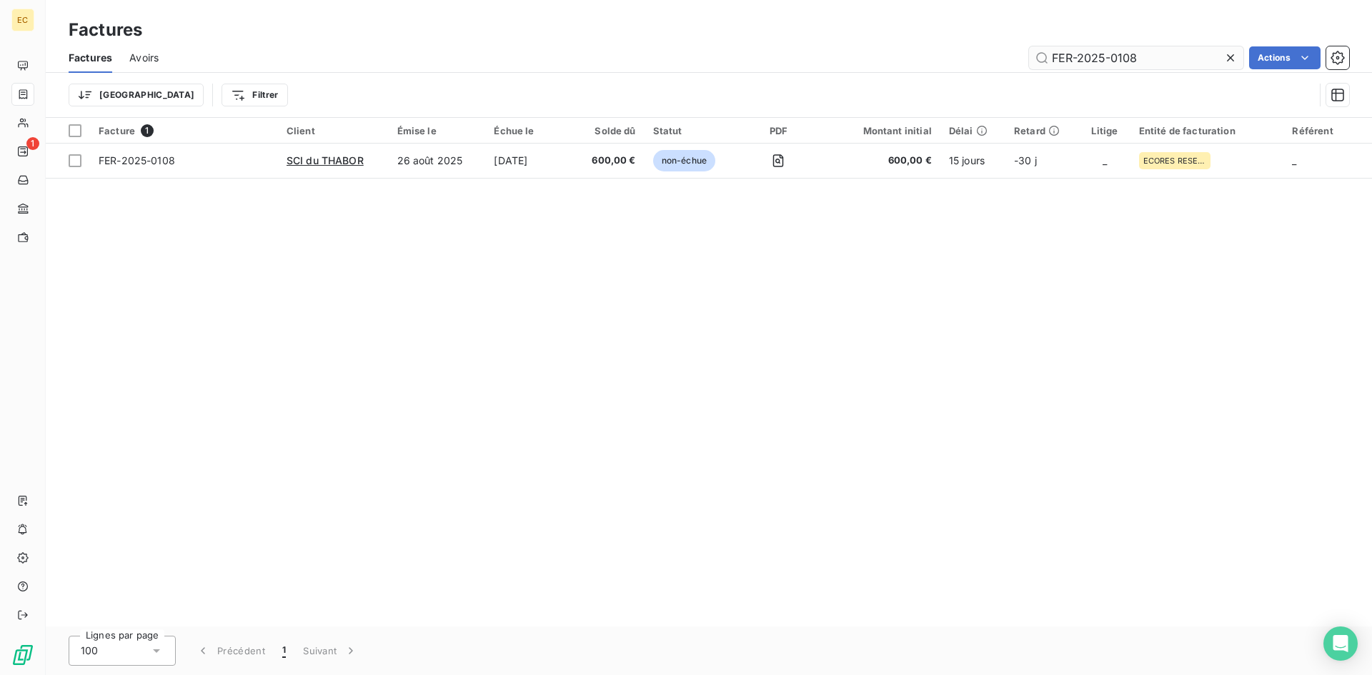
drag, startPoint x: 1118, startPoint y: 60, endPoint x: 1035, endPoint y: 60, distance: 82.9
click at [1035, 60] on input "FER-2025-0108" at bounding box center [1136, 57] width 214 height 23
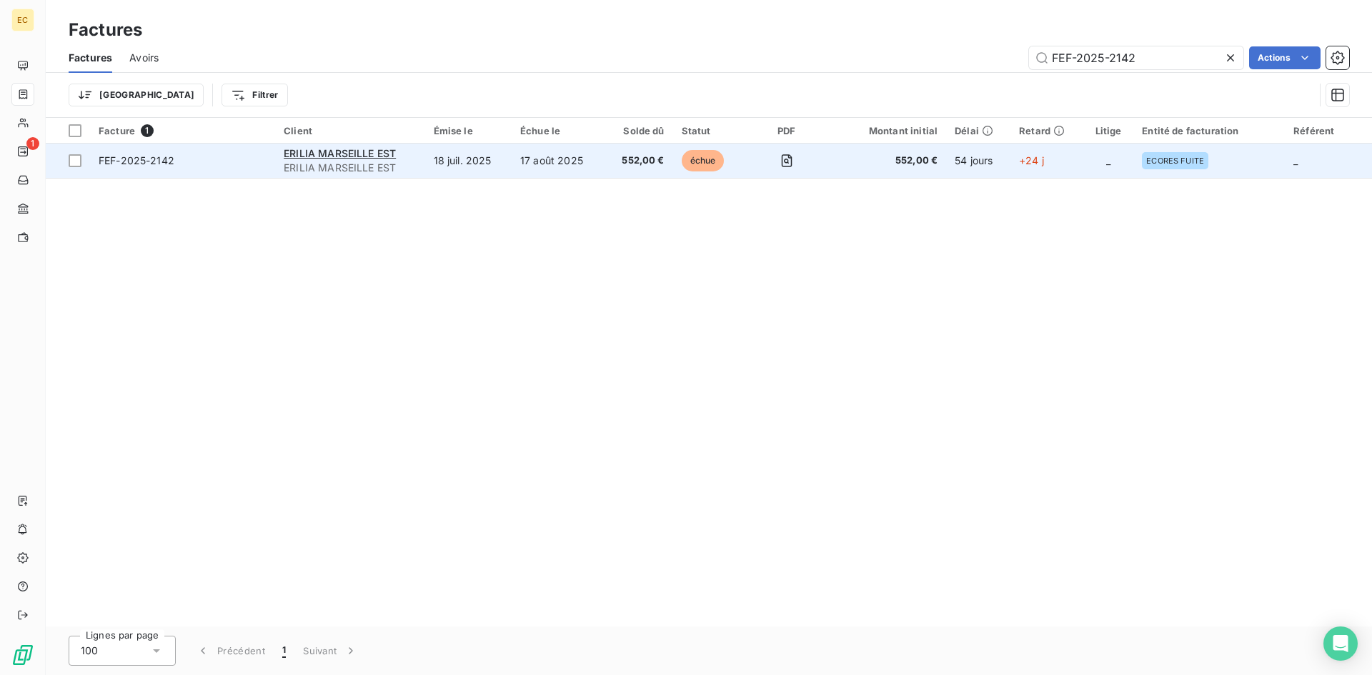
type input "FEF-2025-2142"
click at [390, 161] on span "ERILIA MARSEILLE EST" at bounding box center [350, 168] width 132 height 14
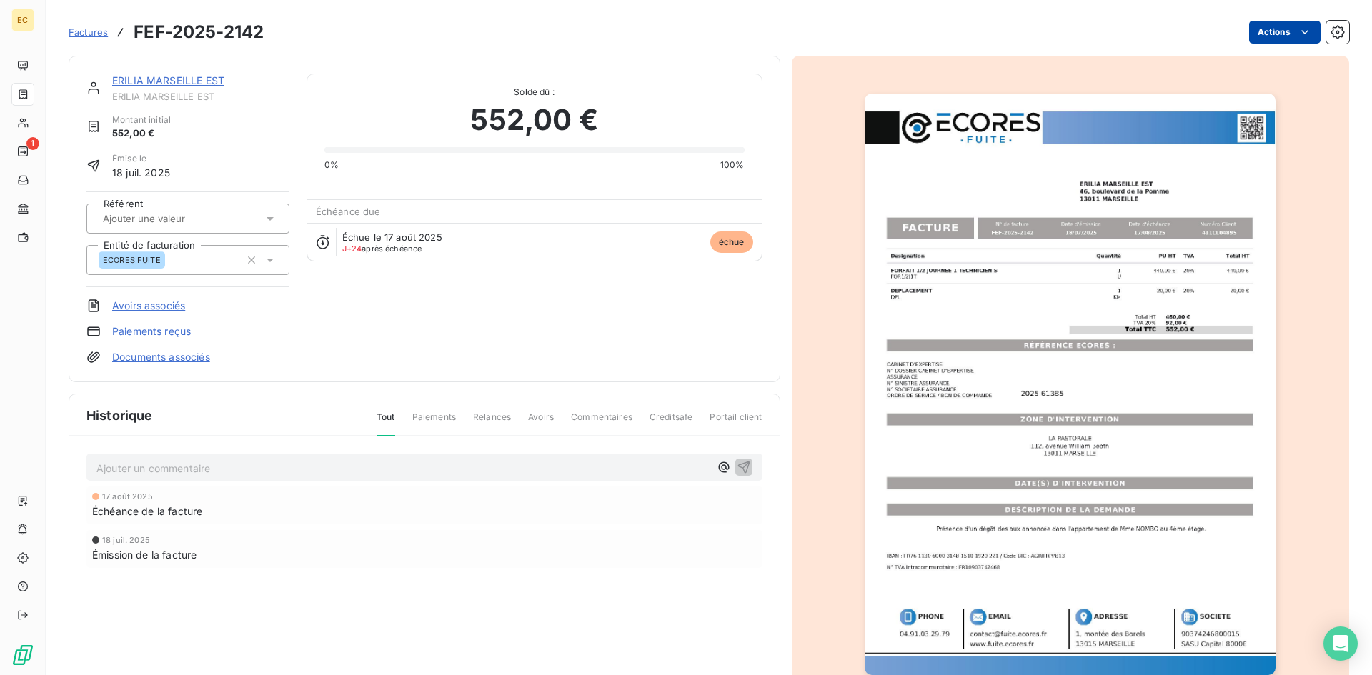
click at [1270, 34] on html "EC 1 Factures FEF-2025-2142 Actions ERILIA MARSEILLE EST ERILIA MARSEILLE EST M…" at bounding box center [686, 337] width 1372 height 675
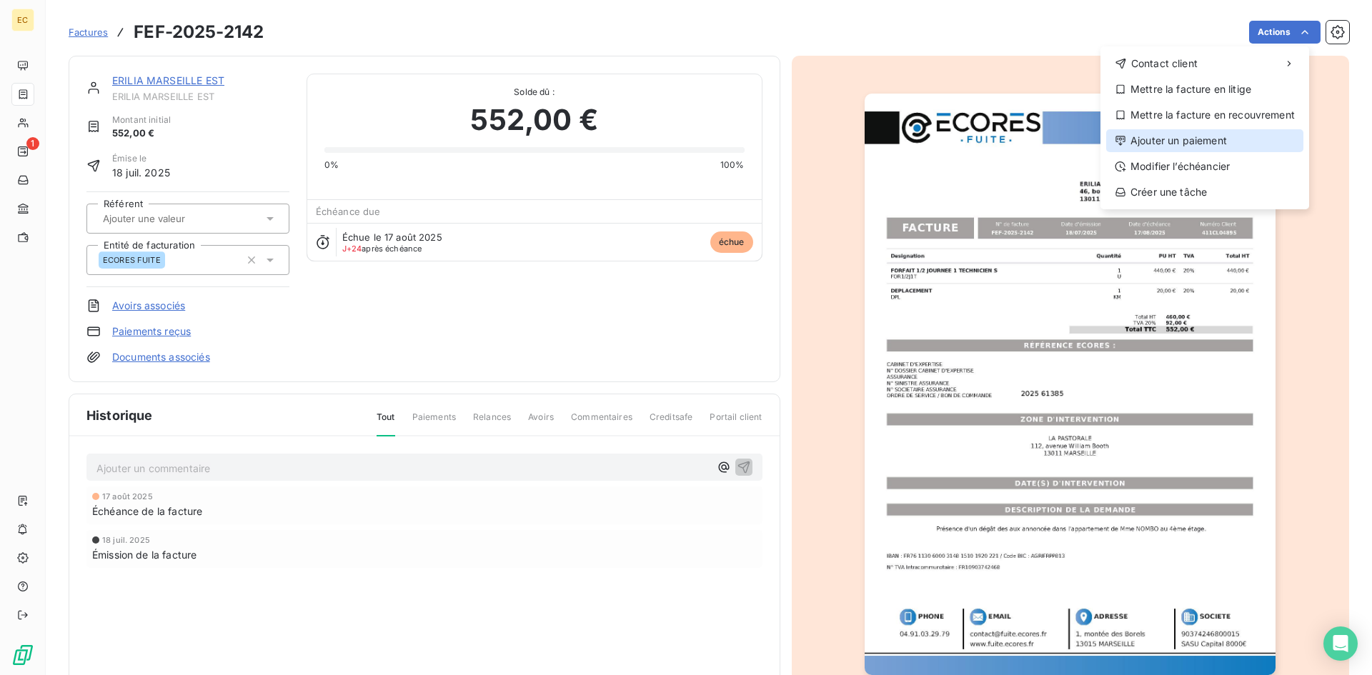
click at [1212, 136] on div "Ajouter un paiement" at bounding box center [1204, 140] width 197 height 23
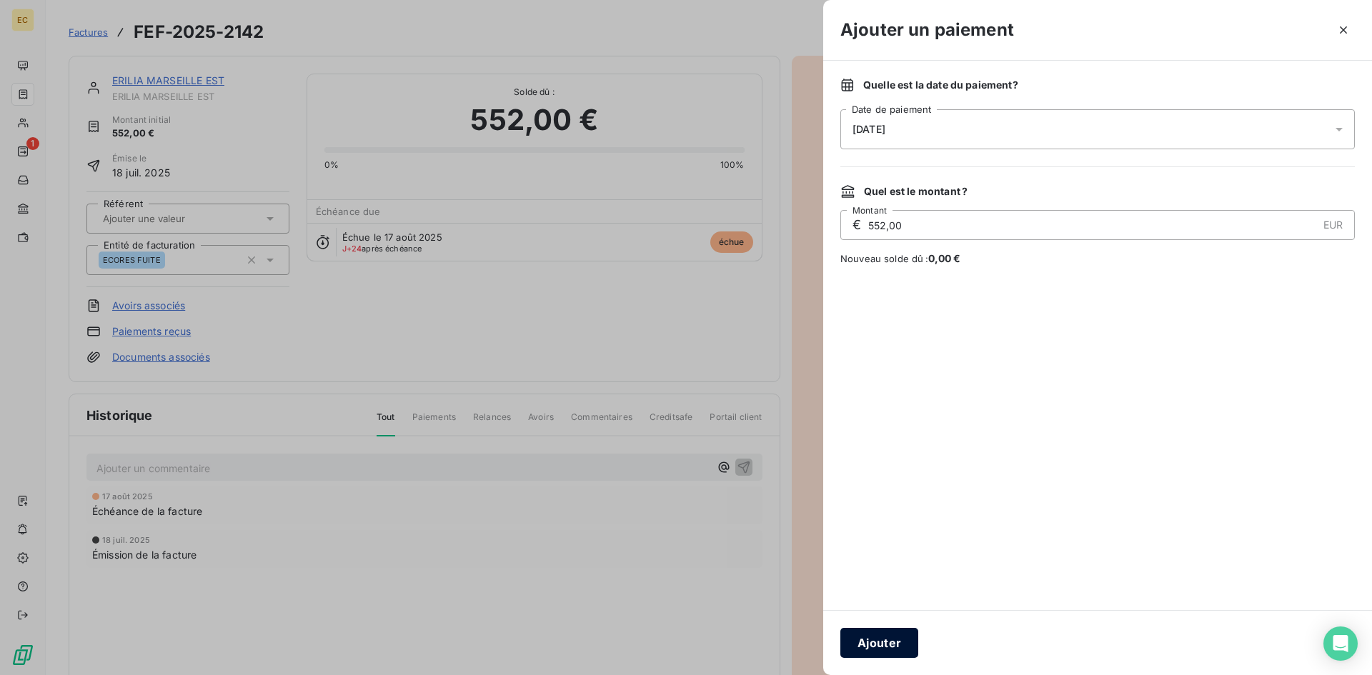
click at [898, 637] on button "Ajouter" at bounding box center [879, 643] width 78 height 30
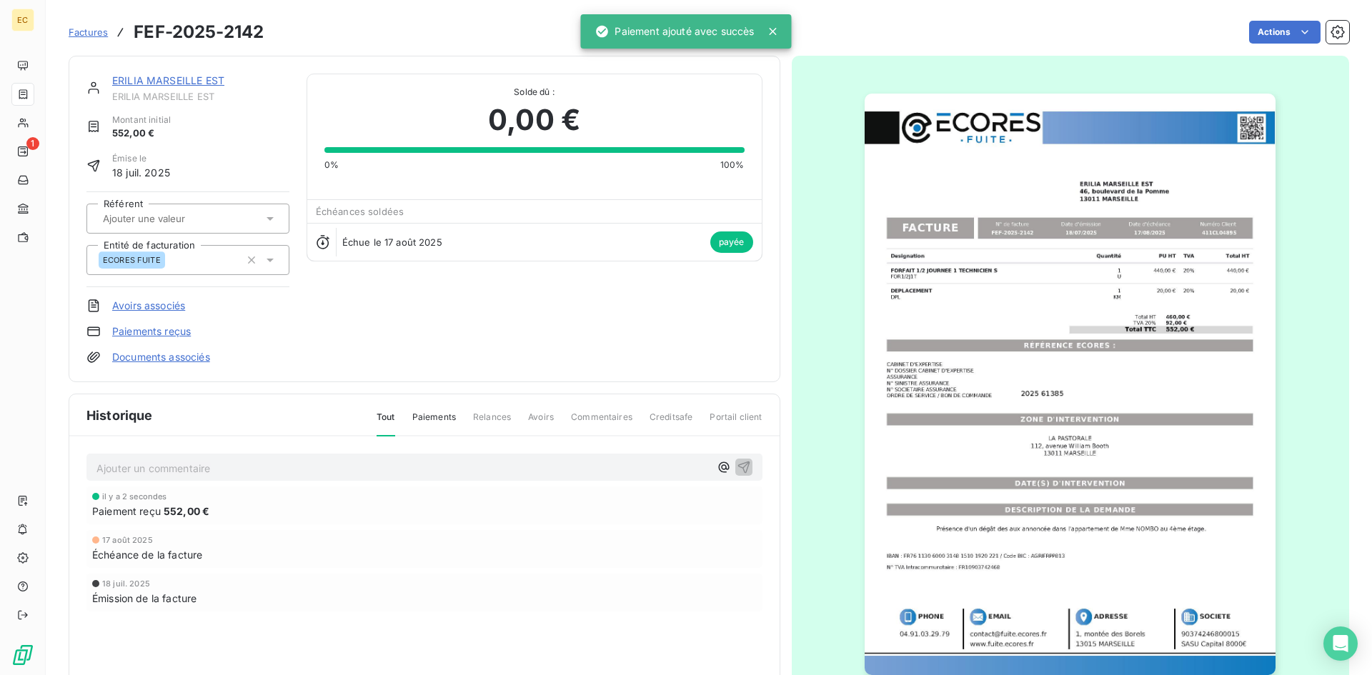
click at [134, 79] on link "ERILIA MARSEILLE EST" at bounding box center [168, 80] width 112 height 12
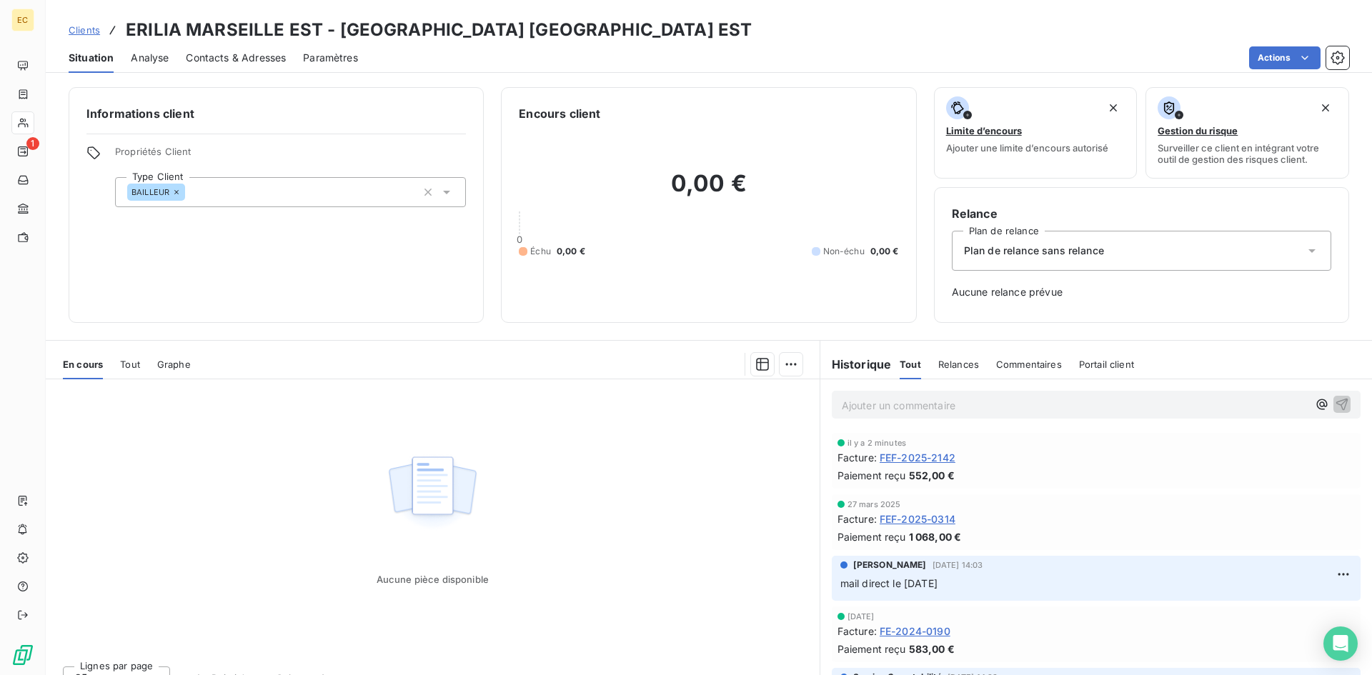
click at [88, 32] on span "Clients" at bounding box center [84, 29] width 31 height 11
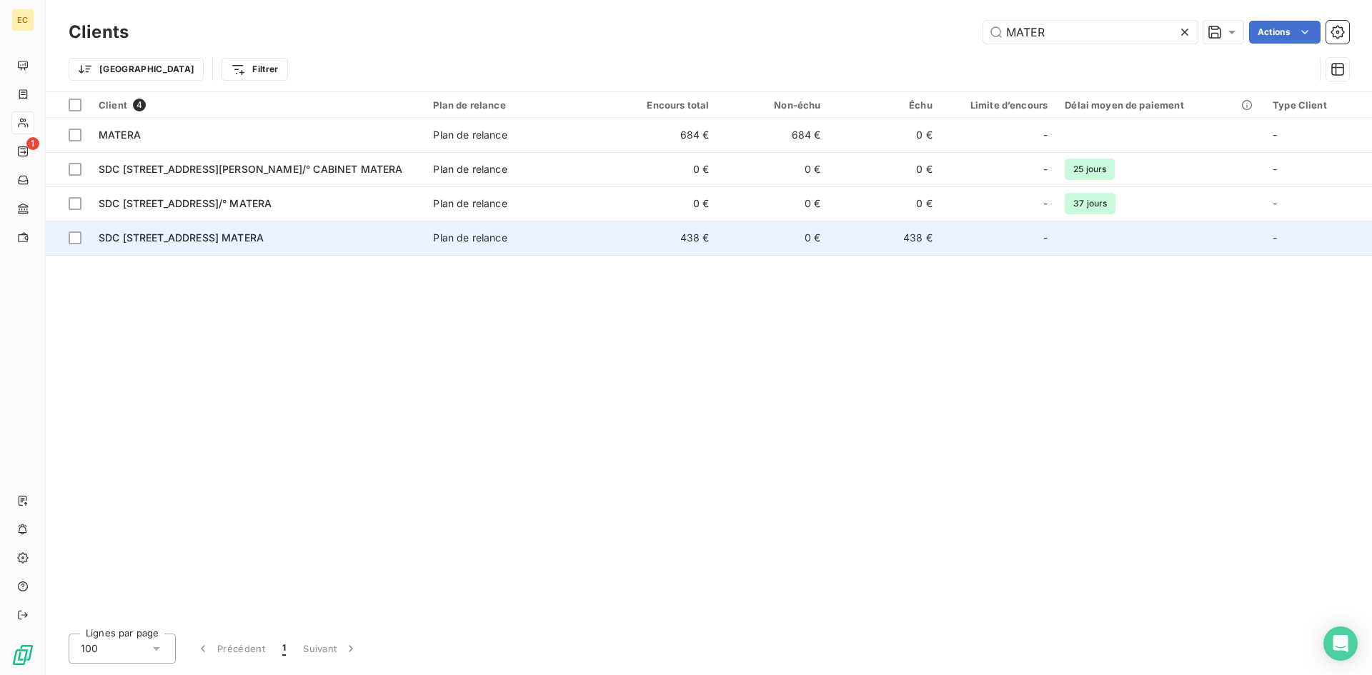
type input "MATER"
click at [264, 241] on span "SDC [STREET_ADDRESS] MATERA" at bounding box center [181, 237] width 165 height 12
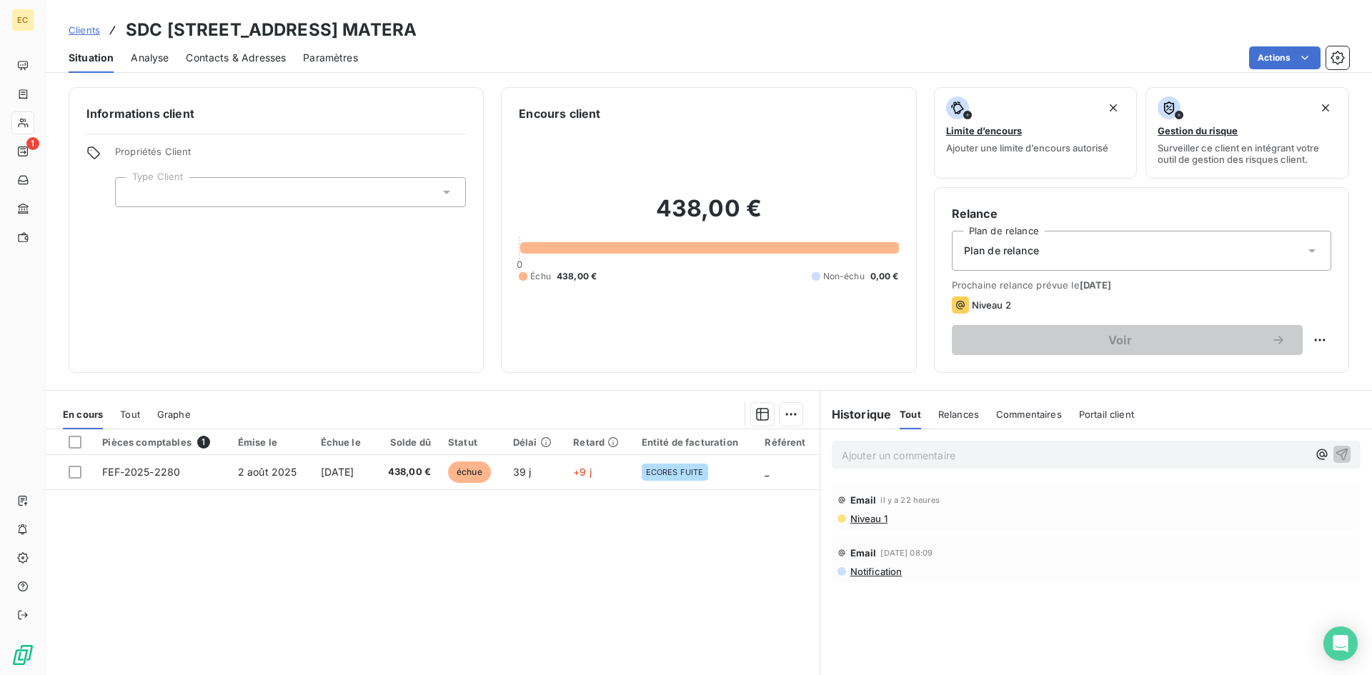
click at [87, 31] on span "Clients" at bounding box center [84, 29] width 31 height 11
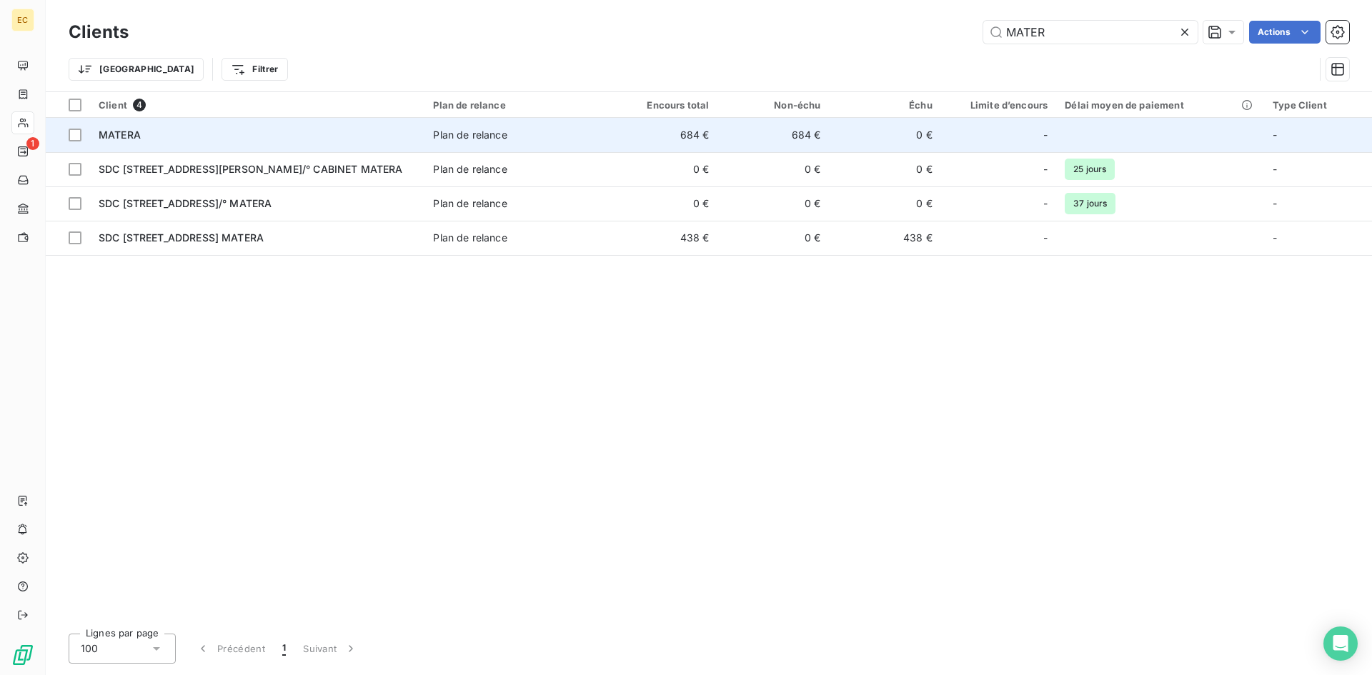
click at [138, 138] on span "MATERA" at bounding box center [120, 135] width 42 height 12
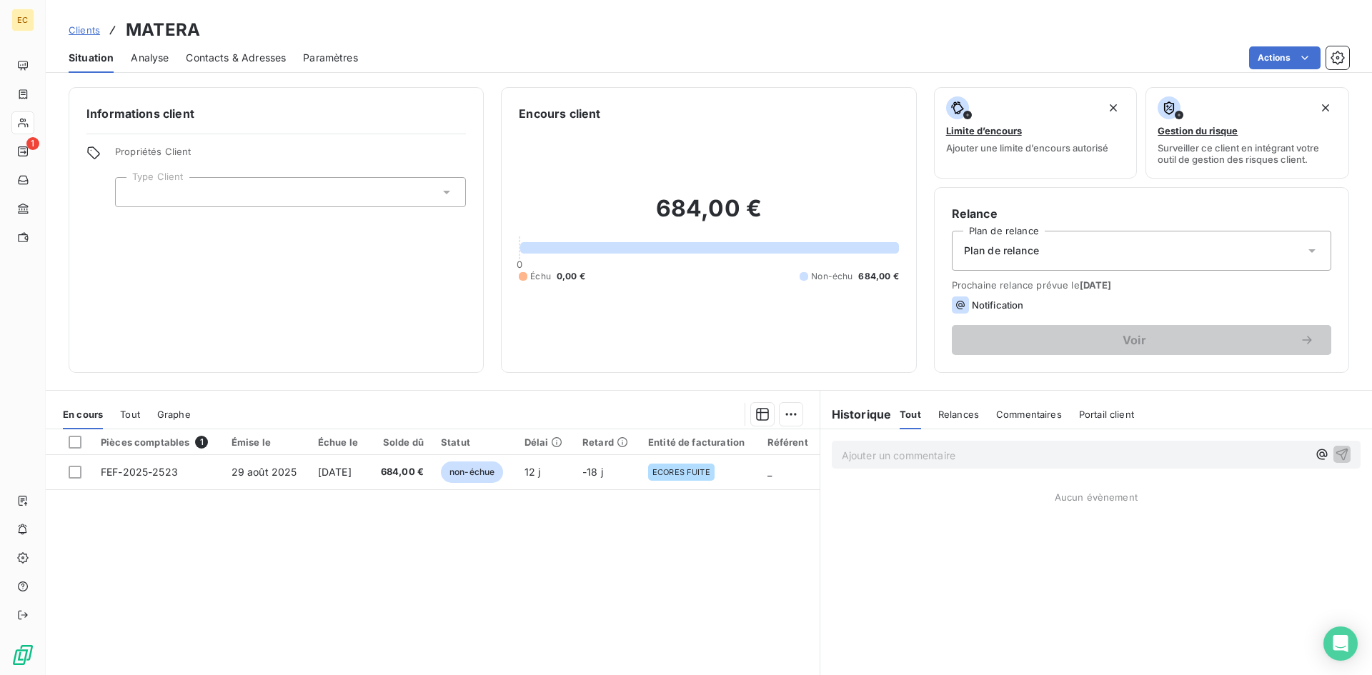
click at [76, 31] on span "Clients" at bounding box center [84, 29] width 31 height 11
